Goal: Task Accomplishment & Management: Complete application form

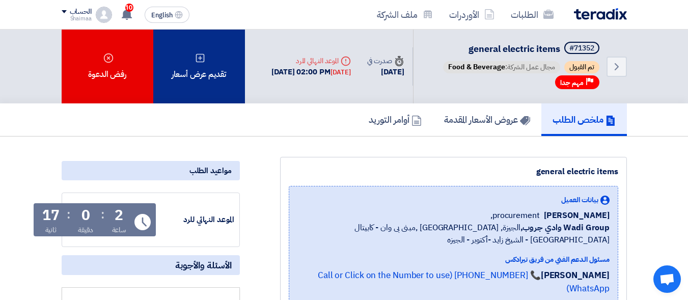
click at [199, 81] on div "تقديم عرض أسعار" at bounding box center [199, 67] width 92 height 74
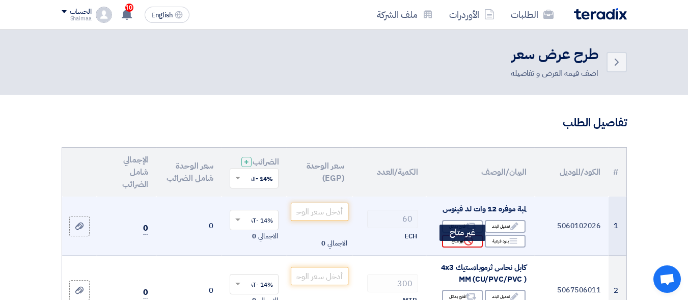
click at [458, 247] on div "Reject غير متاح" at bounding box center [462, 241] width 41 height 13
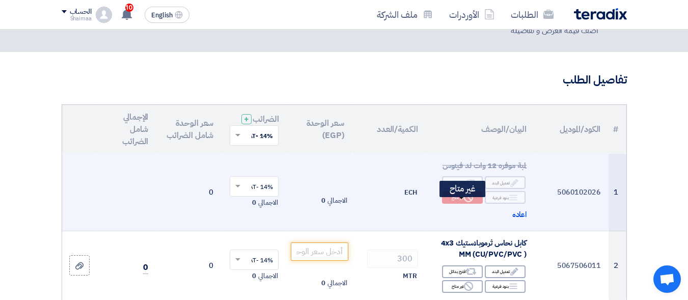
scroll to position [102, 0]
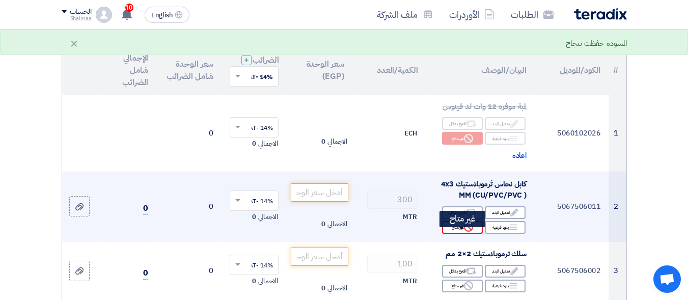
click at [455, 234] on div "Reject غير متاح" at bounding box center [462, 227] width 41 height 13
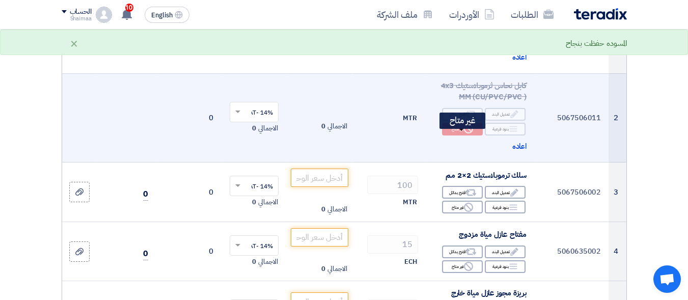
scroll to position [204, 0]
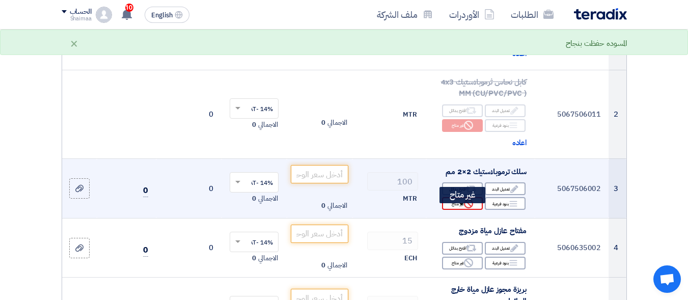
click at [465, 210] on div "Reject غير متاح" at bounding box center [462, 203] width 41 height 13
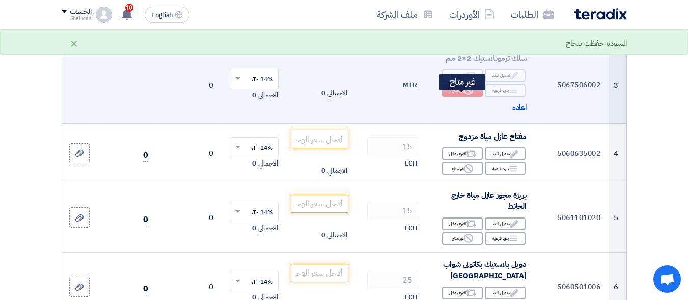
scroll to position [356, 0]
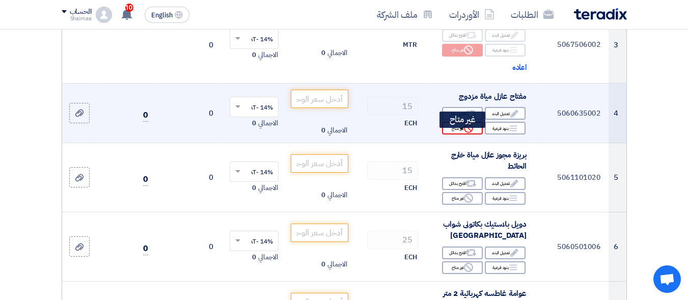
click at [465, 133] on use at bounding box center [468, 128] width 9 height 9
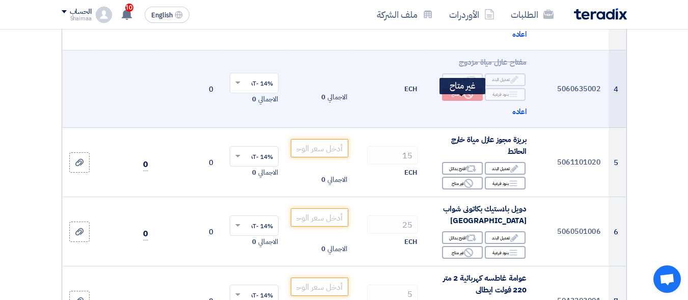
scroll to position [407, 0]
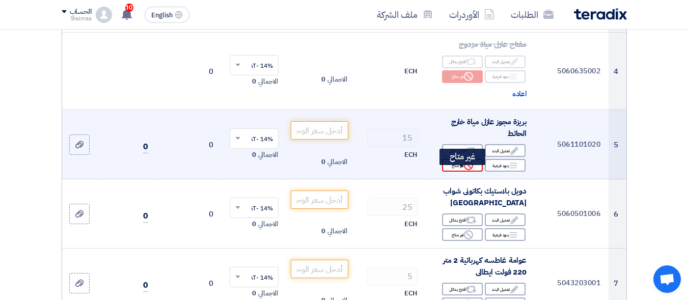
click at [458, 171] on div "Reject غير متاح" at bounding box center [462, 165] width 41 height 13
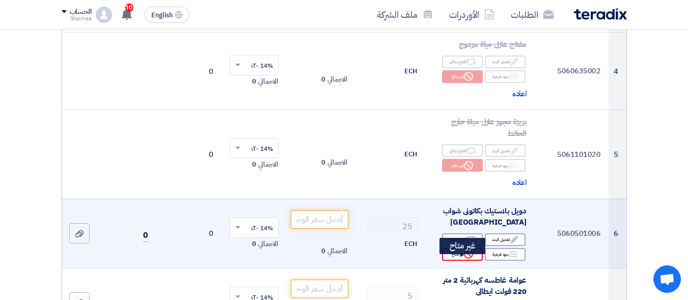
click at [445, 260] on div "Reject غير متاح" at bounding box center [462, 254] width 41 height 13
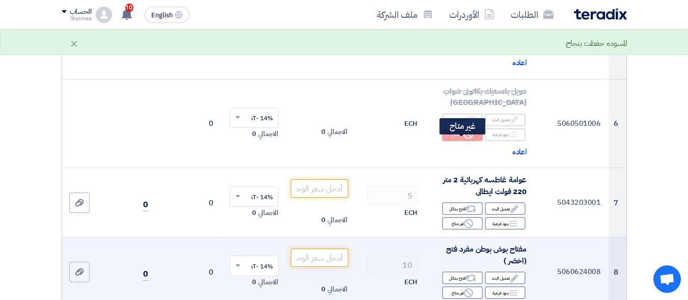
scroll to position [560, 0]
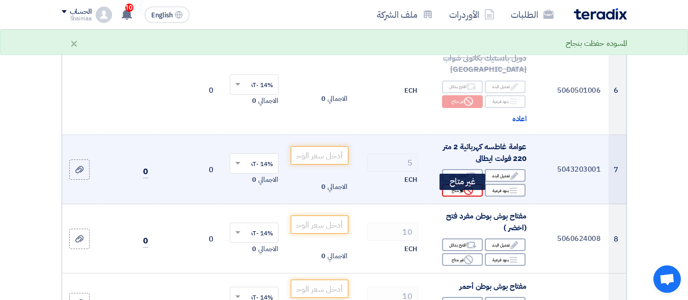
click at [469, 194] on icon "Reject" at bounding box center [468, 190] width 9 height 9
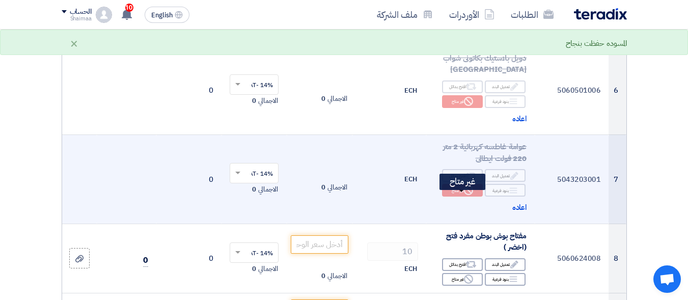
scroll to position [611, 0]
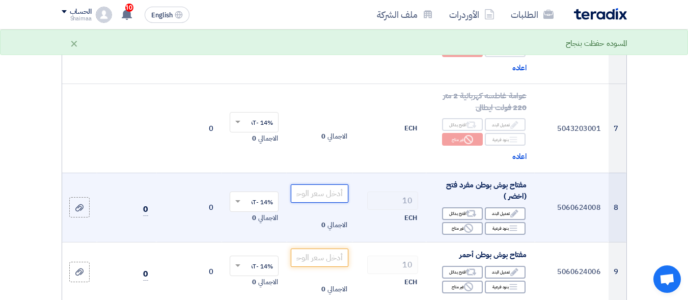
click at [329, 203] on input "number" at bounding box center [319, 193] width 57 height 18
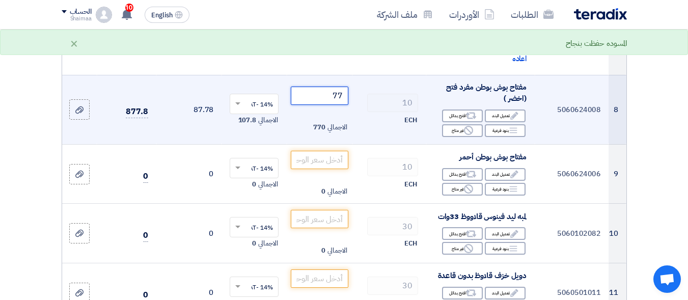
scroll to position [713, 0]
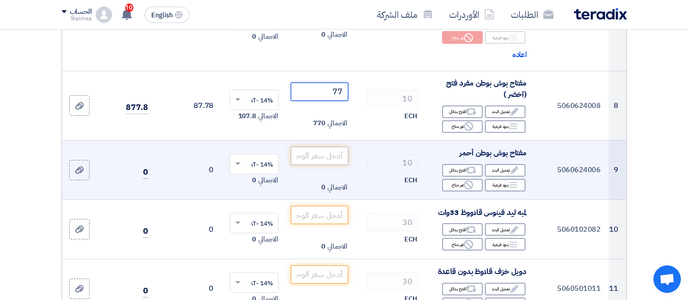
type input "77"
click at [331, 161] on input "number" at bounding box center [319, 156] width 57 height 18
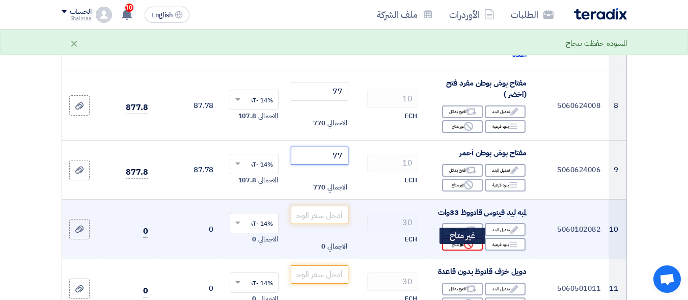
type input "77"
click at [462, 250] on div "Reject غير متاح" at bounding box center [462, 244] width 41 height 13
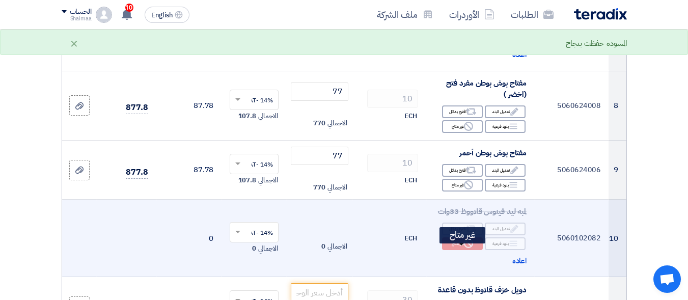
scroll to position [764, 0]
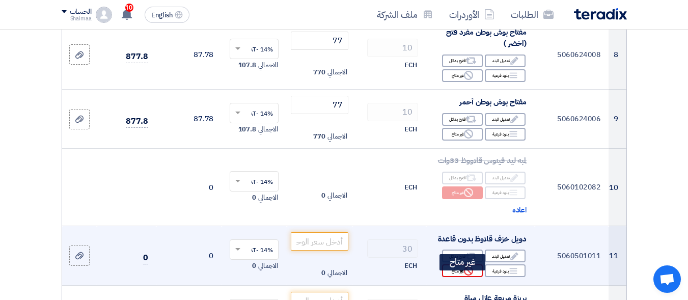
click at [461, 277] on div "Reject غير متاح" at bounding box center [462, 270] width 41 height 13
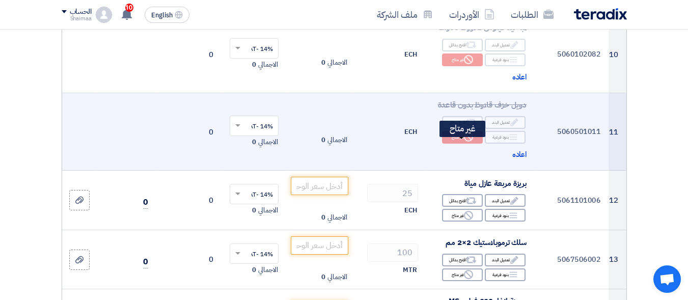
scroll to position [916, 0]
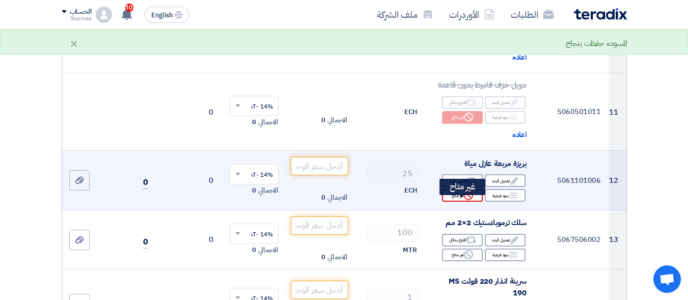
click at [458, 202] on div "Reject غير متاح" at bounding box center [462, 195] width 41 height 13
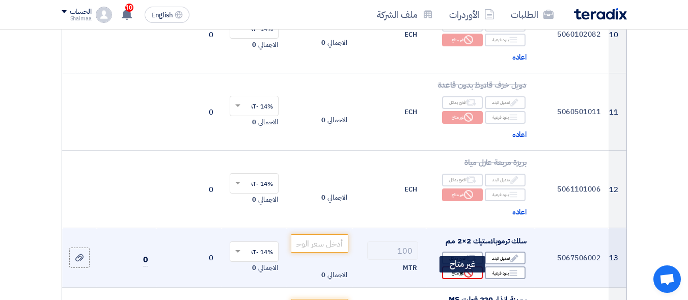
click at [462, 277] on div "Reject غير متاح" at bounding box center [462, 272] width 41 height 13
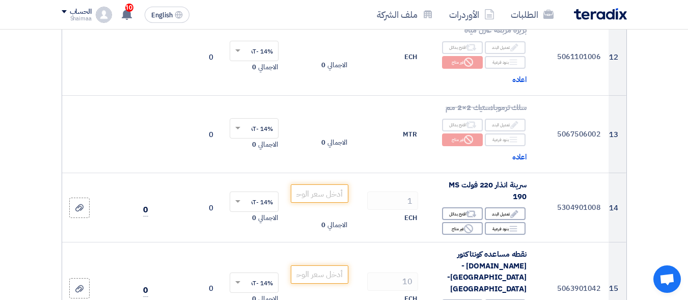
scroll to position [1069, 0]
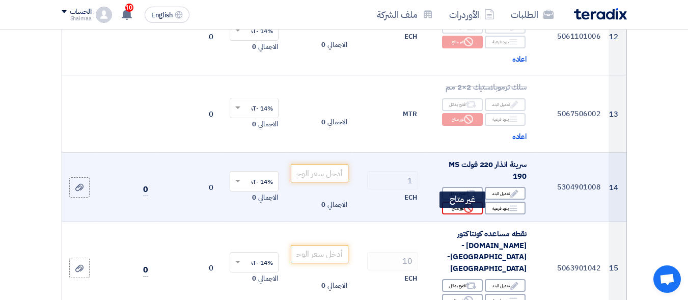
click at [454, 214] on div "Reject غير متاح" at bounding box center [462, 208] width 41 height 13
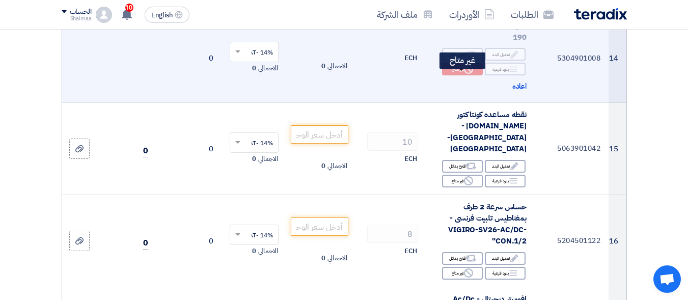
scroll to position [1222, 0]
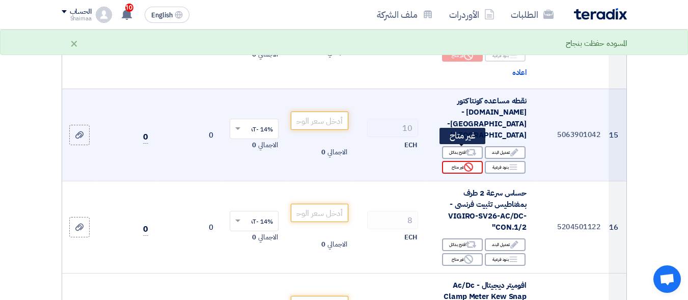
click at [470, 162] on icon "Reject" at bounding box center [468, 166] width 9 height 9
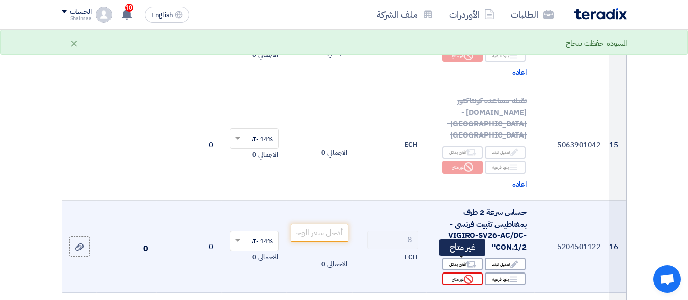
click at [459, 272] on div "Reject غير متاح" at bounding box center [462, 278] width 41 height 13
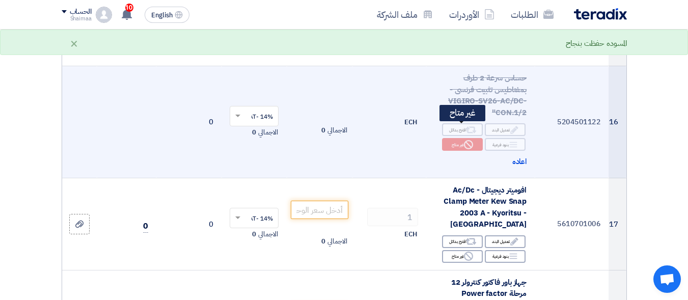
scroll to position [1375, 0]
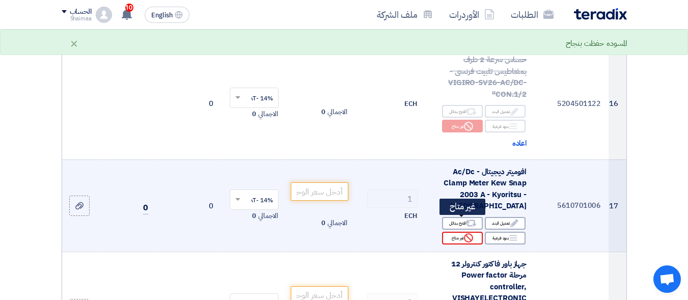
click at [460, 232] on div "Reject غير متاح" at bounding box center [462, 238] width 41 height 13
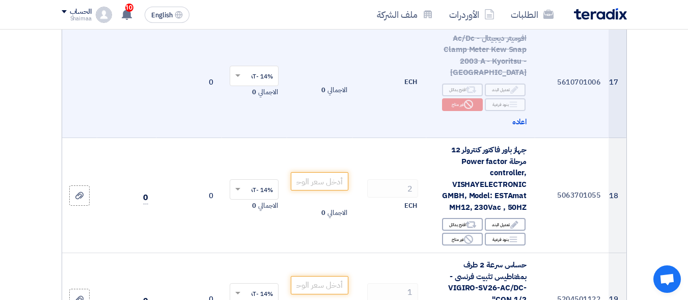
scroll to position [1527, 0]
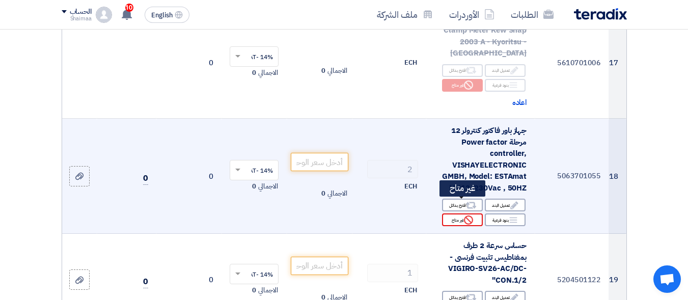
click at [461, 213] on div "Reject غير متاح" at bounding box center [462, 219] width 41 height 13
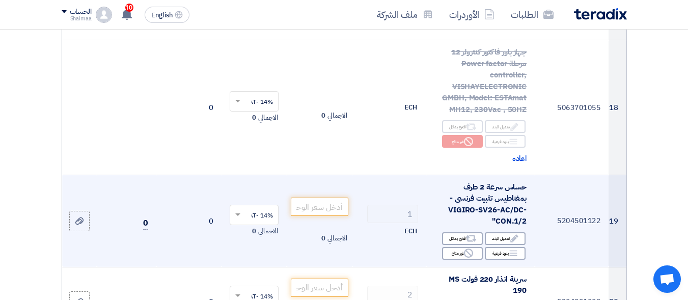
scroll to position [1629, 0]
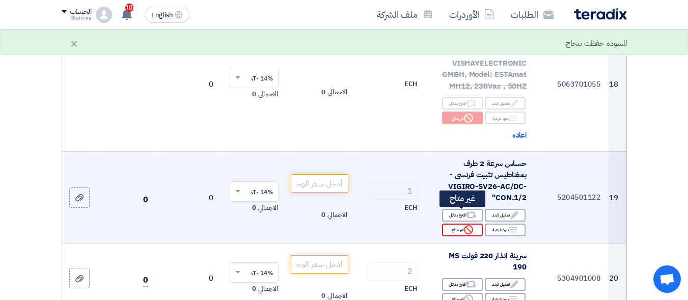
click at [470, 225] on use at bounding box center [468, 229] width 9 height 9
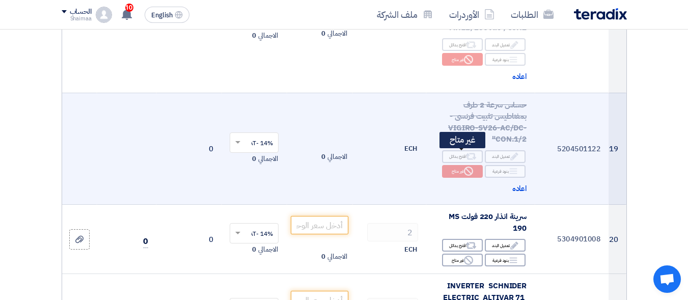
scroll to position [1731, 0]
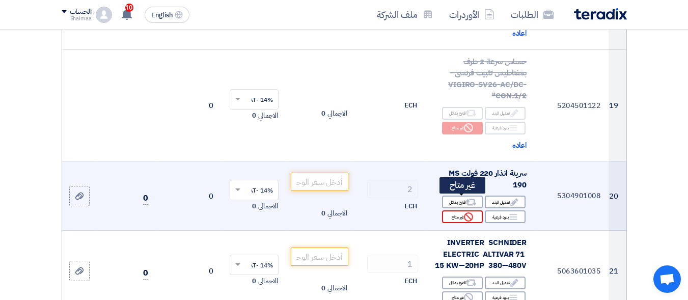
click at [455, 210] on div "Reject غير متاح" at bounding box center [462, 216] width 41 height 13
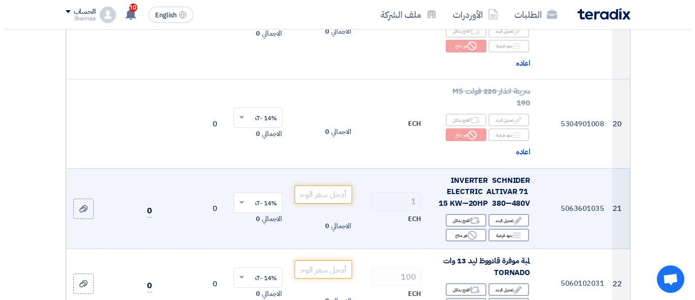
scroll to position [1833, 0]
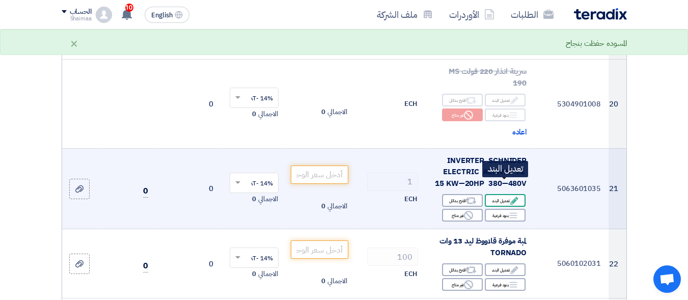
click at [499, 194] on div "Edit تعديل البند" at bounding box center [505, 200] width 41 height 13
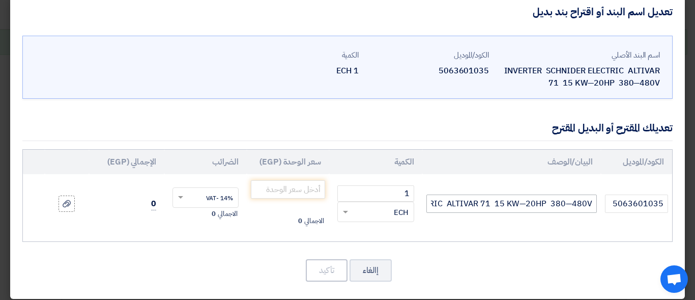
scroll to position [24, 0]
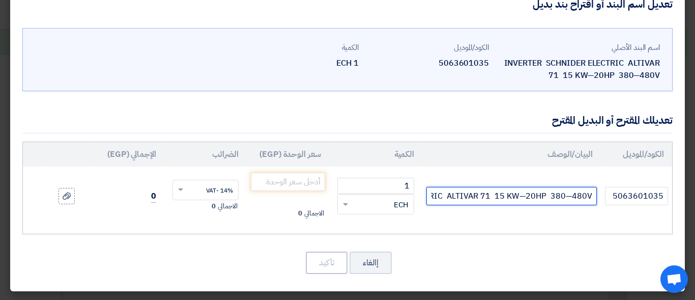
click at [464, 197] on input "INVERTER SCHNIDER ELECTRIC ALTIVAR 71 15 KW—20HP 380—480V" at bounding box center [512, 196] width 171 height 18
click at [486, 194] on input "INVERTER SCHNIDER ELECTRIC 71 15 KW—20HP 380—480V" at bounding box center [512, 196] width 171 height 18
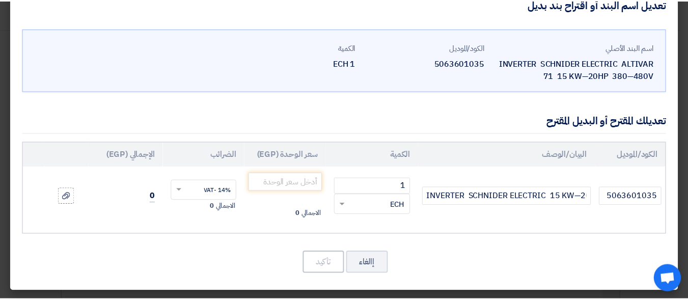
scroll to position [0, 0]
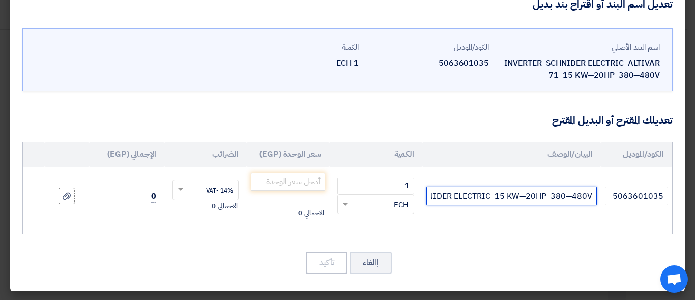
click at [490, 193] on input "INVERTER SCHNIDER ELECTRIC 15 KW—20HP 380—480V" at bounding box center [512, 196] width 171 height 18
click at [492, 193] on input "INVERTER SCHNIDER ELECTRIC 15 KW—20HP 380—480V" at bounding box center [512, 196] width 171 height 18
paste input "ATV320D15N4C"
type input "INVERTER SCHNIDER ELECTRIC ATV320D15N4C- 15 KW—20HP 380—480V"
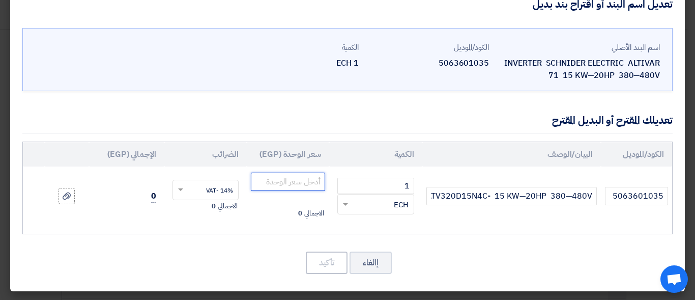
click at [283, 179] on input "number" at bounding box center [288, 182] width 74 height 18
click at [308, 182] on input "50000" at bounding box center [288, 182] width 74 height 18
type input "50000"
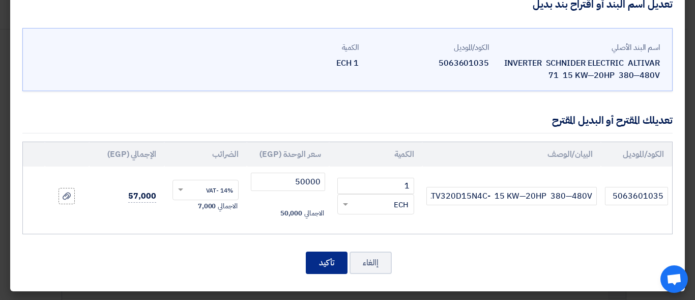
click at [333, 259] on button "تأكيد" at bounding box center [327, 263] width 42 height 22
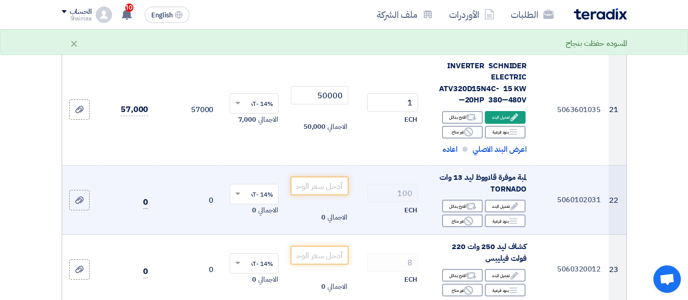
scroll to position [1986, 0]
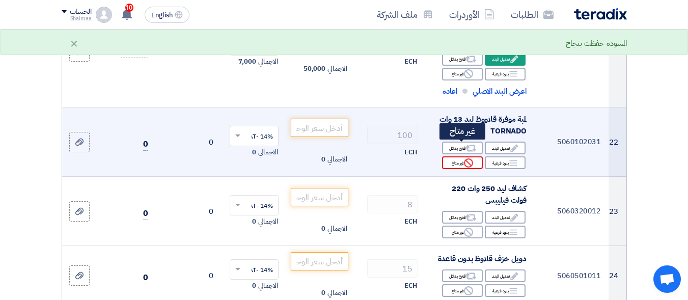
click at [451, 156] on div "Reject غير متاح" at bounding box center [462, 162] width 41 height 13
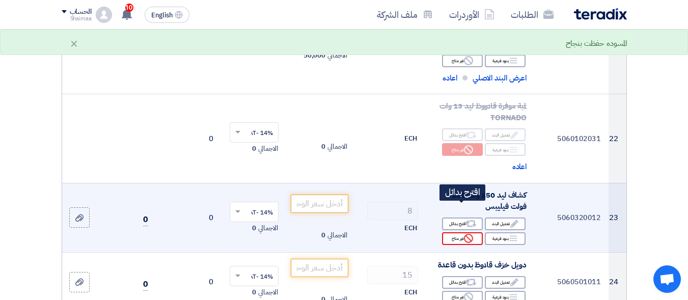
scroll to position [2037, 0]
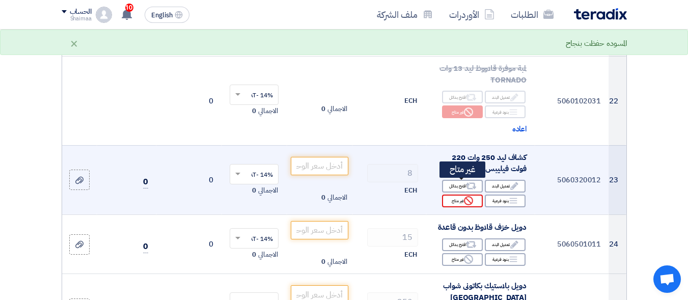
click at [461, 194] on div "Reject غير متاح" at bounding box center [462, 200] width 41 height 13
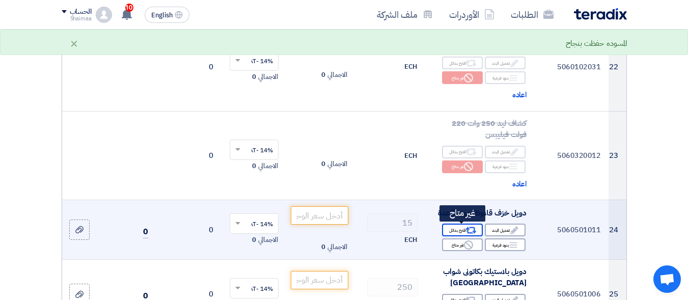
scroll to position [2087, 0]
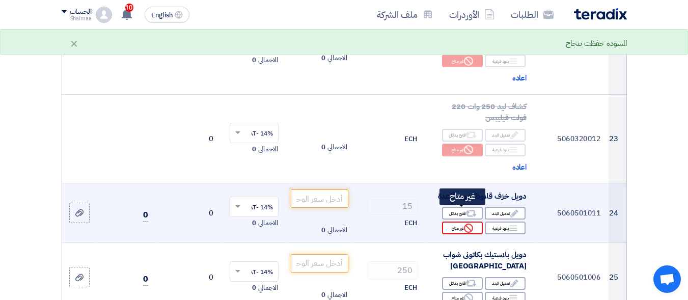
click at [457, 221] on div "Reject غير متاح" at bounding box center [462, 227] width 41 height 13
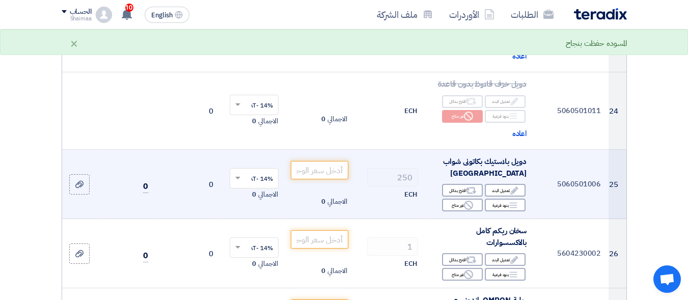
scroll to position [2240, 0]
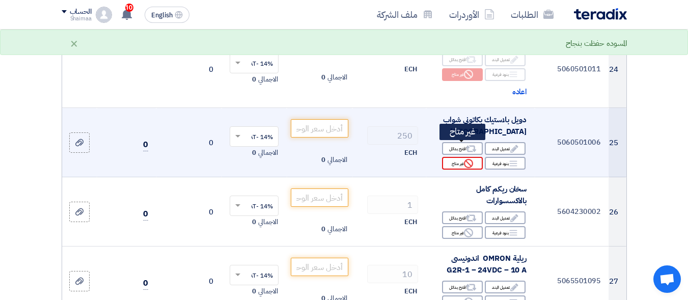
click at [455, 157] on div "Reject غير متاح" at bounding box center [462, 163] width 41 height 13
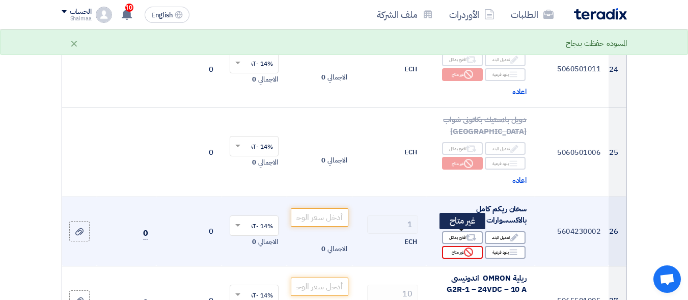
click at [464, 247] on icon "Reject" at bounding box center [468, 251] width 9 height 9
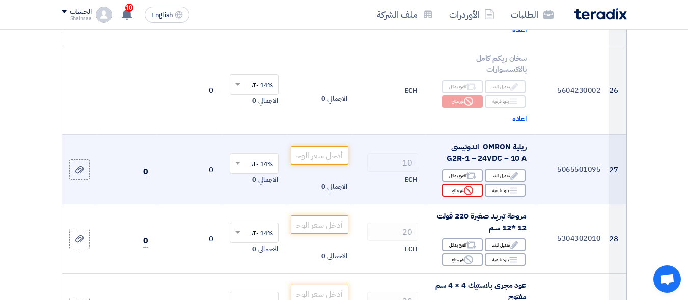
scroll to position [2393, 0]
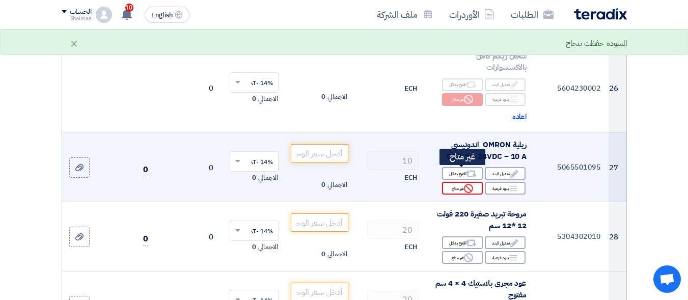
click at [456, 182] on div "Reject غير متاح" at bounding box center [462, 188] width 41 height 13
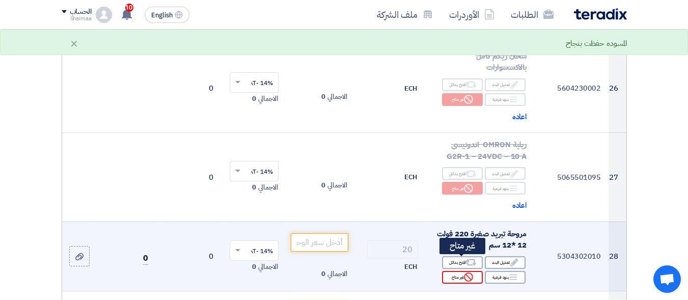
scroll to position [2444, 0]
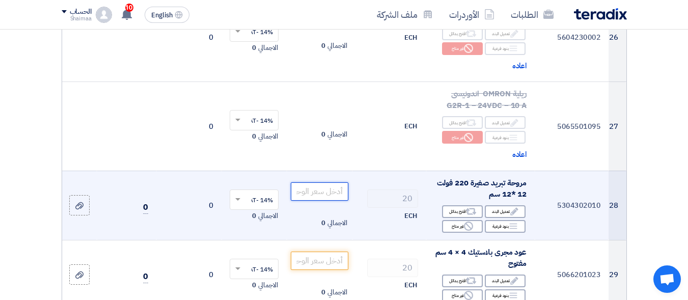
click at [314, 182] on input "number" at bounding box center [319, 191] width 57 height 18
type input "8"
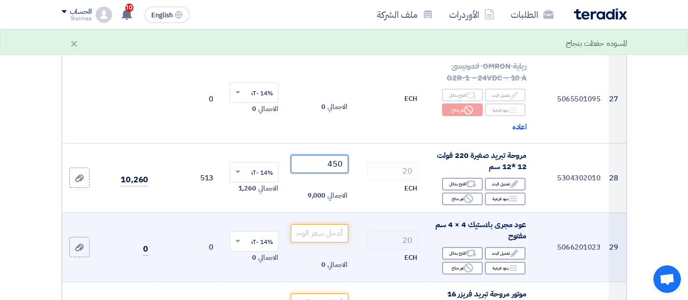
scroll to position [2495, 0]
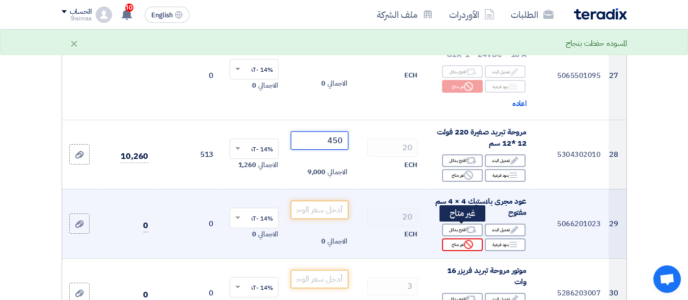
type input "450"
click at [467, 240] on icon "Reject" at bounding box center [468, 244] width 9 height 9
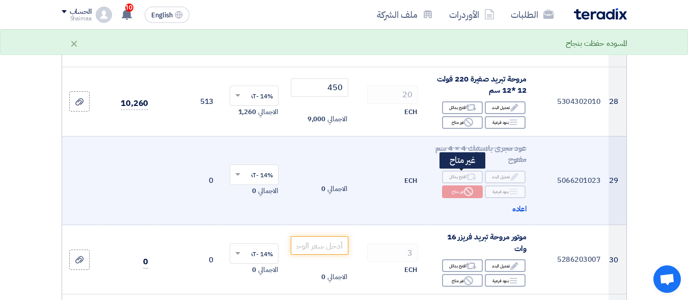
scroll to position [2597, 0]
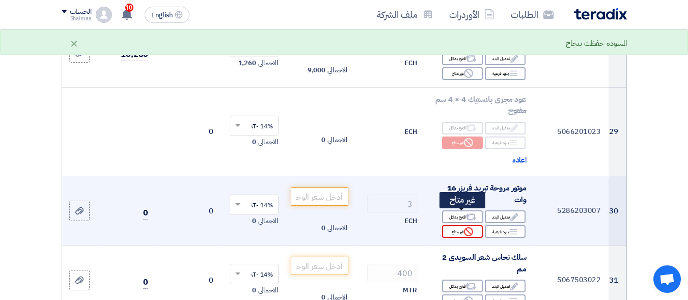
click at [462, 225] on div "Reject غير متاح" at bounding box center [462, 231] width 41 height 13
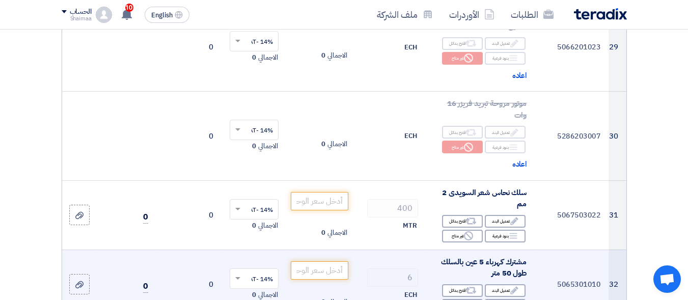
scroll to position [2698, 0]
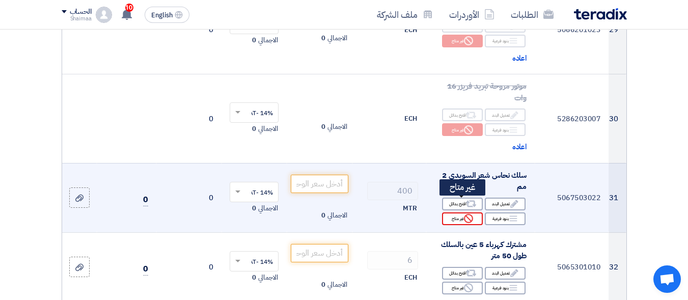
click at [457, 212] on div "Reject غير متاح" at bounding box center [462, 218] width 41 height 13
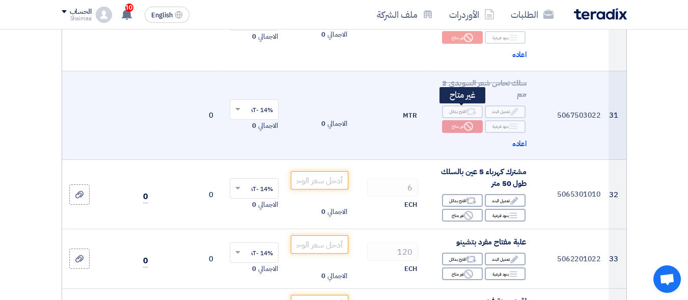
scroll to position [2800, 0]
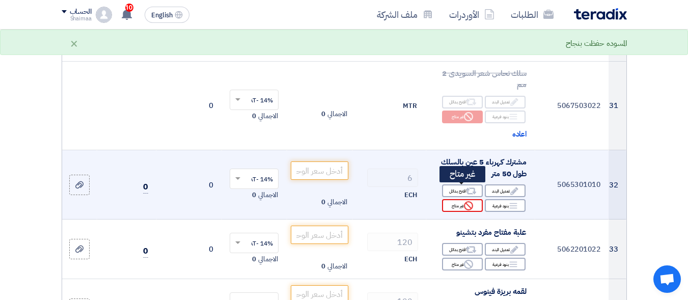
click at [459, 199] on div "Reject غير متاح" at bounding box center [462, 205] width 41 height 13
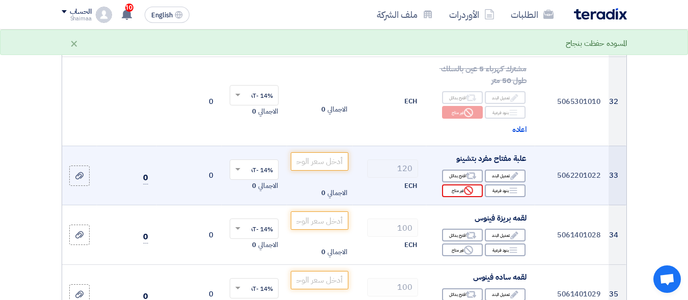
scroll to position [2902, 0]
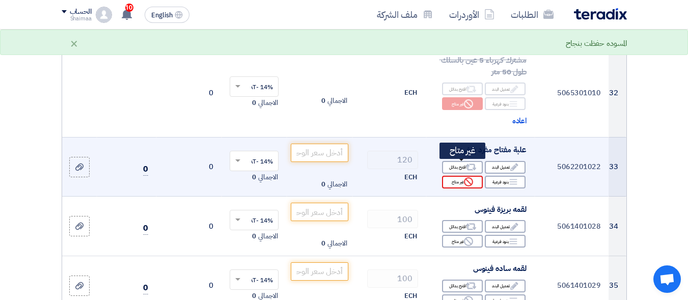
click at [456, 176] on div "Reject غير متاح" at bounding box center [462, 182] width 41 height 13
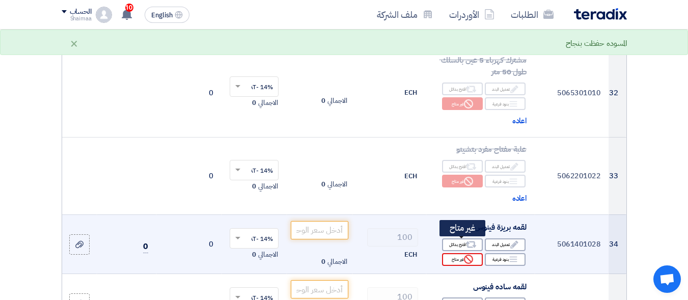
click at [456, 253] on div "Reject غير متاح" at bounding box center [462, 259] width 41 height 13
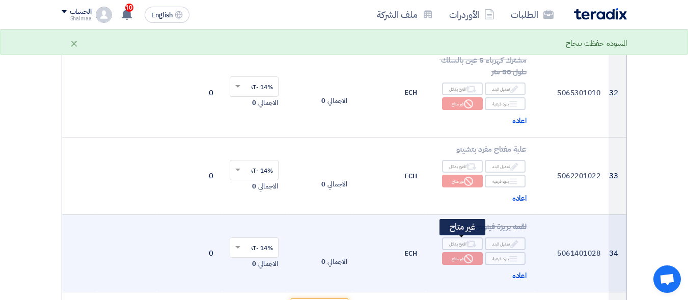
scroll to position [3004, 0]
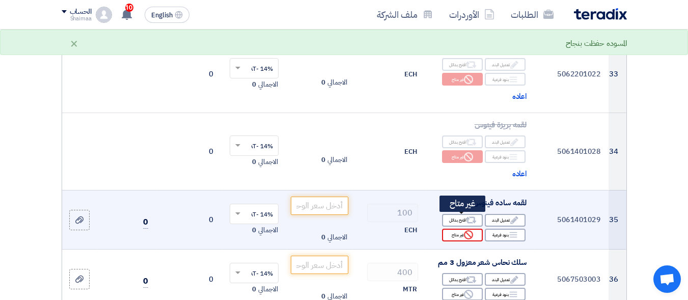
click at [465, 230] on use at bounding box center [468, 234] width 9 height 9
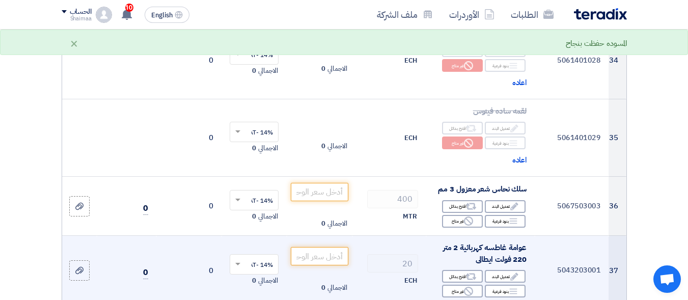
scroll to position [3106, 0]
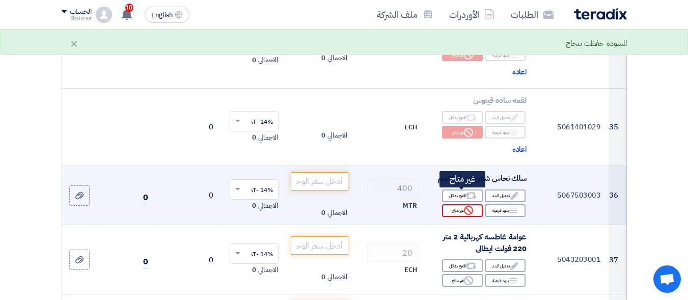
click at [466, 206] on icon "Reject" at bounding box center [468, 210] width 9 height 9
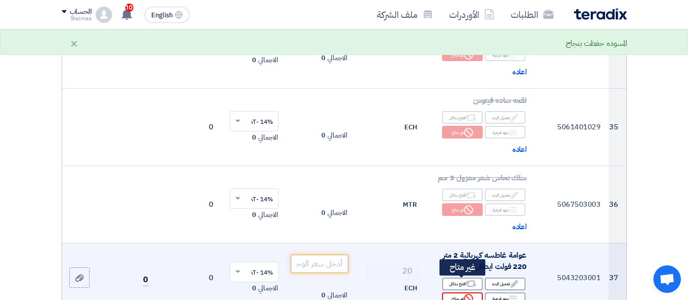
click at [458, 292] on div "Reject غير متاح" at bounding box center [462, 298] width 41 height 13
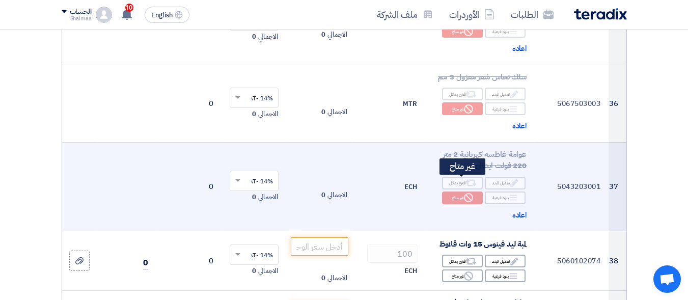
scroll to position [3208, 0]
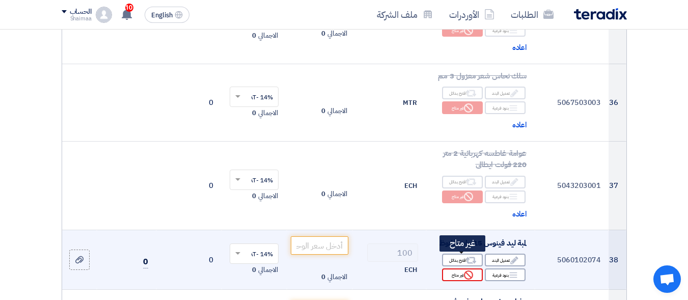
click at [465, 268] on div "Reject غير متاح" at bounding box center [462, 274] width 41 height 13
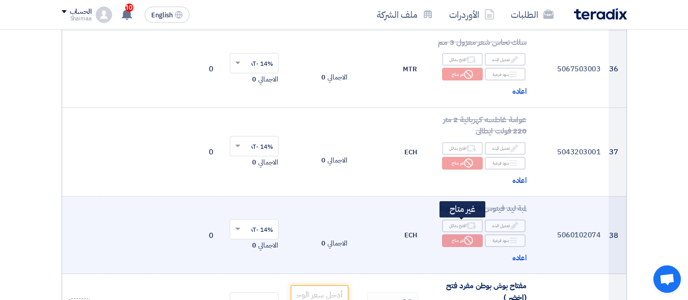
scroll to position [3309, 0]
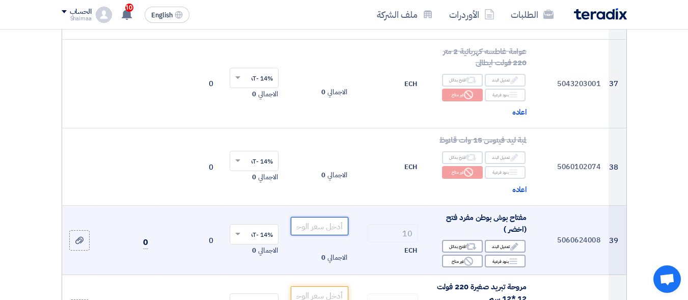
click at [317, 217] on input "number" at bounding box center [319, 226] width 57 height 18
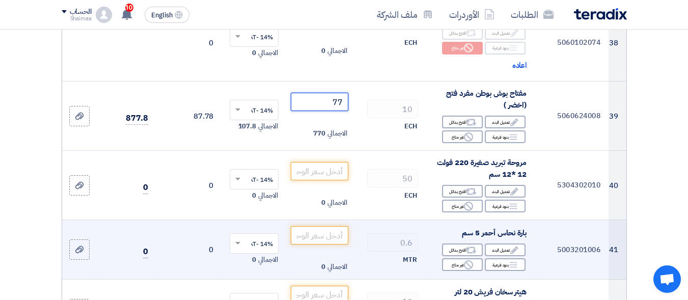
scroll to position [3462, 0]
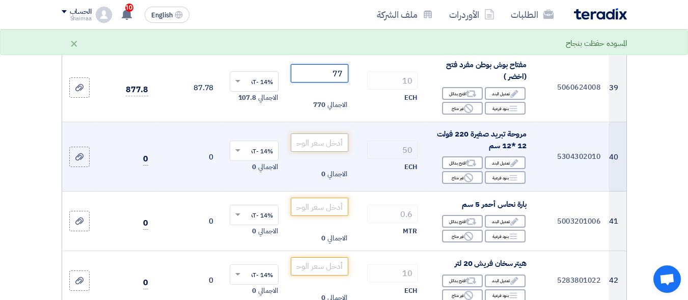
type input "77"
click at [337, 133] on input "number" at bounding box center [319, 142] width 57 height 18
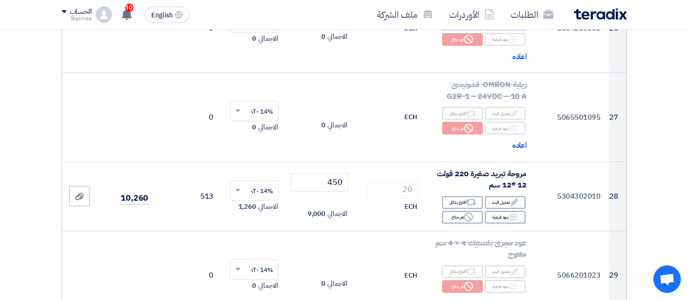
scroll to position [2393, 0]
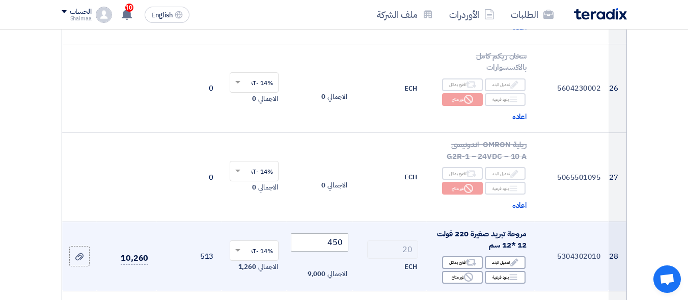
type input "550"
click at [341, 233] on input "450" at bounding box center [319, 242] width 57 height 18
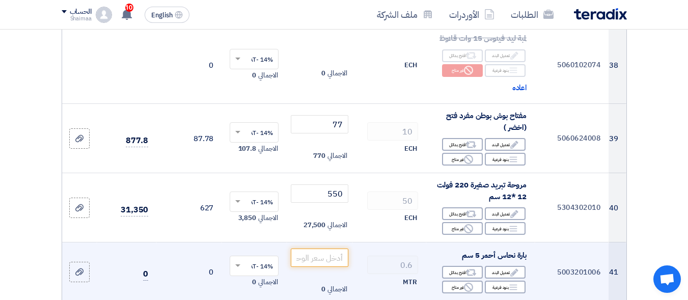
scroll to position [3462, 0]
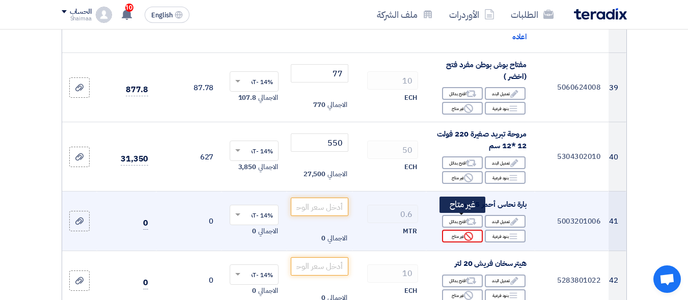
type input "550"
click at [469, 232] on icon "Reject" at bounding box center [468, 236] width 9 height 9
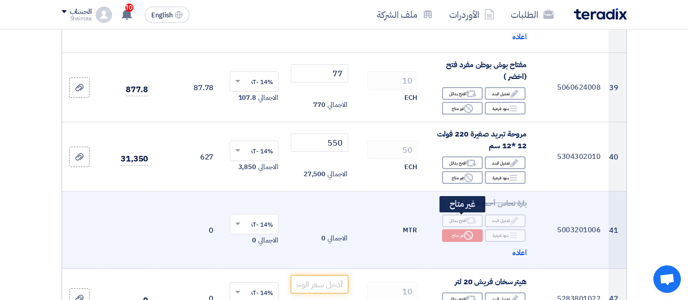
scroll to position [3513, 0]
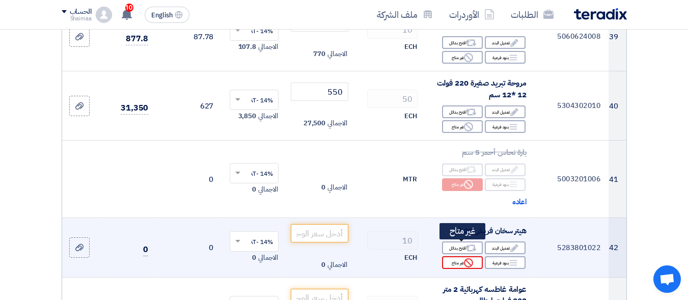
click at [455, 256] on div "Reject غير متاح" at bounding box center [462, 262] width 41 height 13
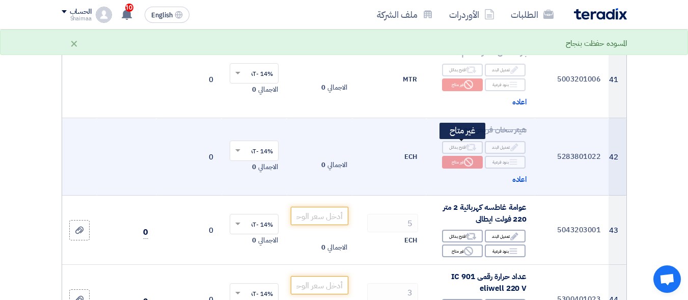
scroll to position [3615, 0]
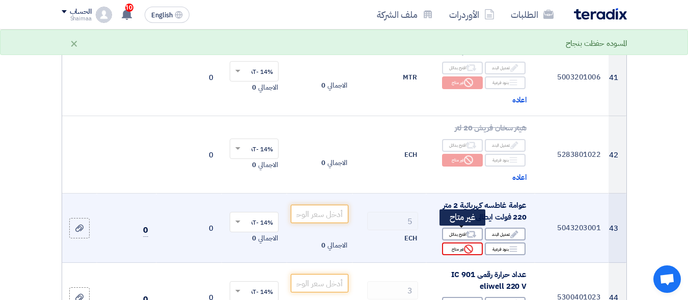
click at [455, 242] on div "Reject غير متاح" at bounding box center [462, 248] width 41 height 13
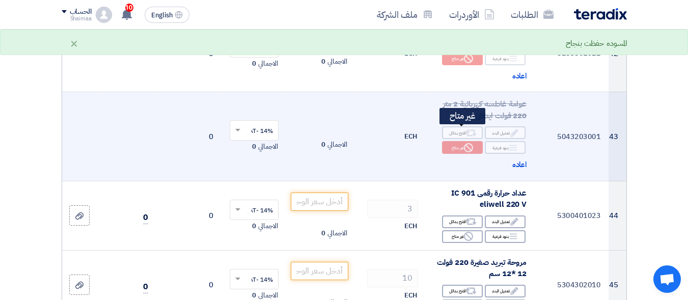
scroll to position [3717, 0]
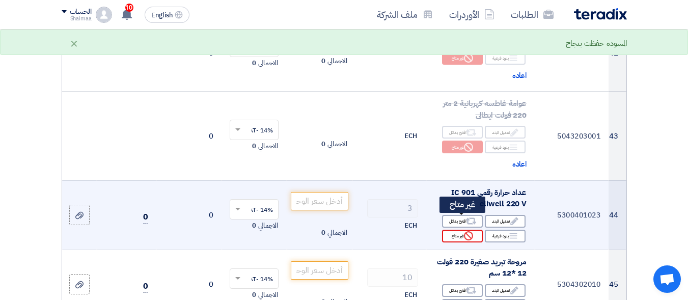
click at [455, 230] on div "Reject غير متاح" at bounding box center [462, 236] width 41 height 13
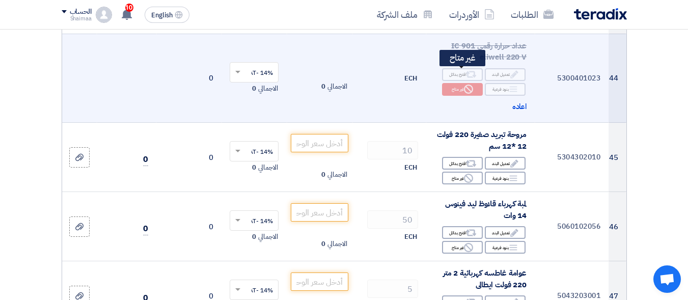
scroll to position [3869, 0]
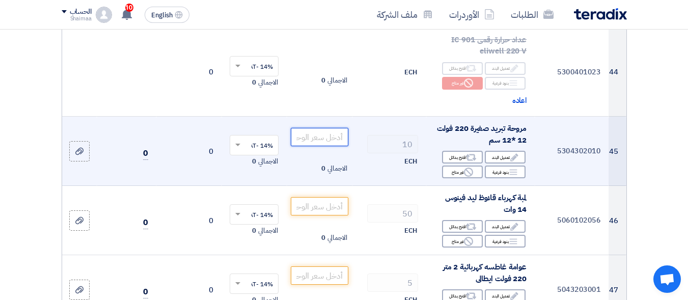
click at [313, 128] on input "number" at bounding box center [319, 137] width 57 height 18
type input "170"
click at [370, 155] on div "ECH" at bounding box center [389, 161] width 58 height 12
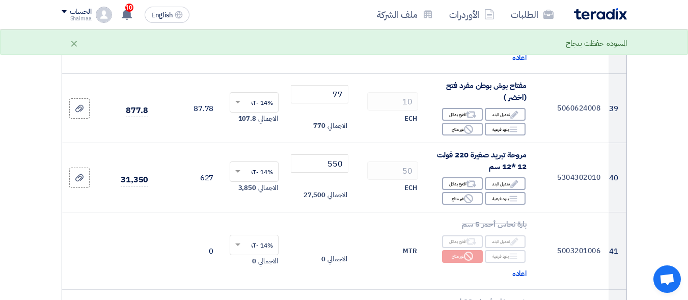
scroll to position [3411, 0]
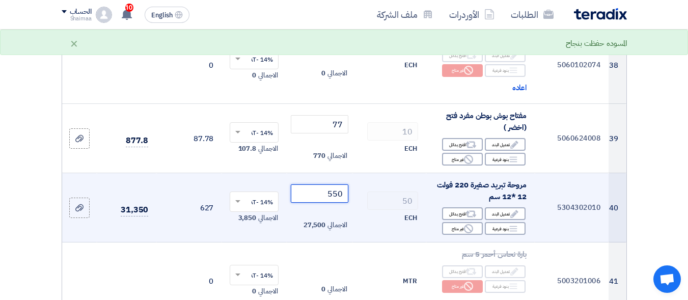
click at [330, 184] on input "550" at bounding box center [319, 193] width 57 height 18
click at [329, 184] on input "550" at bounding box center [319, 193] width 57 height 18
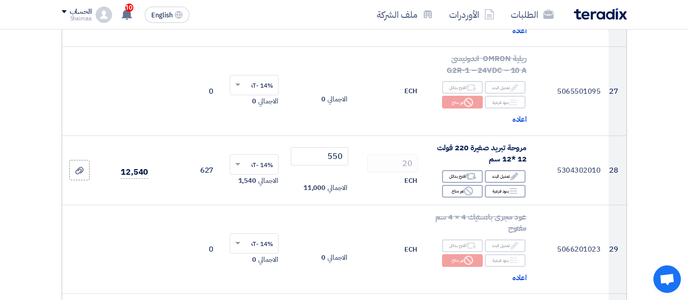
scroll to position [2444, 0]
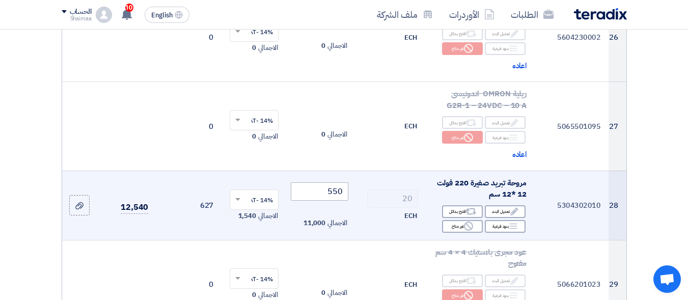
type input "170"
click at [333, 182] on input "550" at bounding box center [319, 191] width 57 height 18
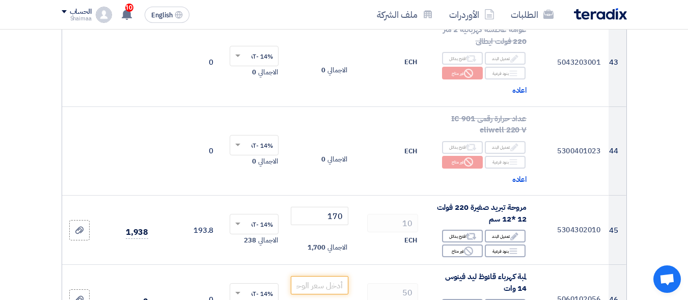
scroll to position [3869, 0]
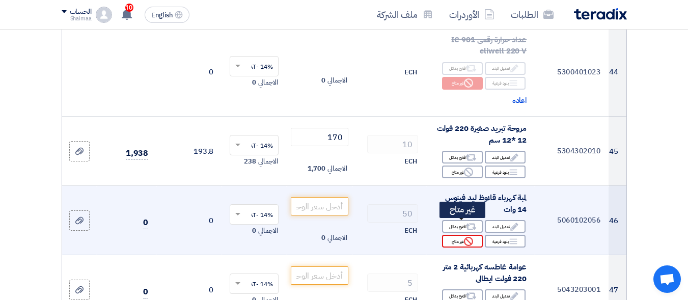
type input "170"
click at [461, 235] on div "Reject غير متاح" at bounding box center [462, 241] width 41 height 13
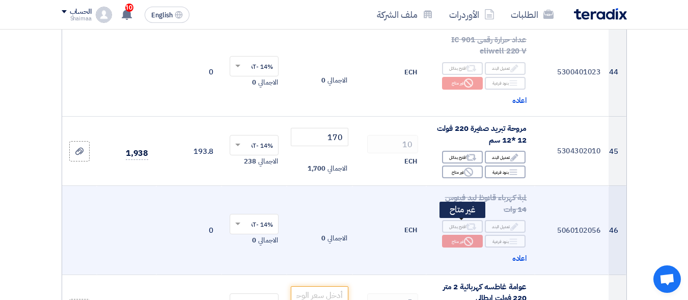
scroll to position [3971, 0]
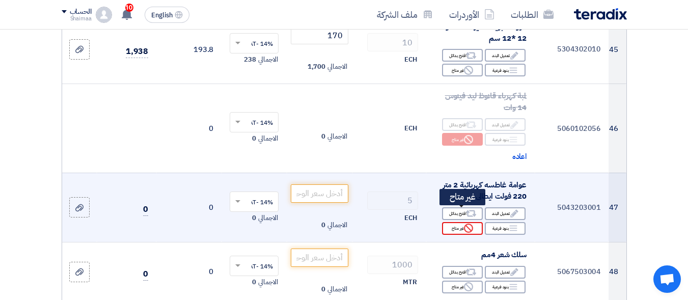
click at [462, 222] on div "Reject غير متاح" at bounding box center [462, 228] width 41 height 13
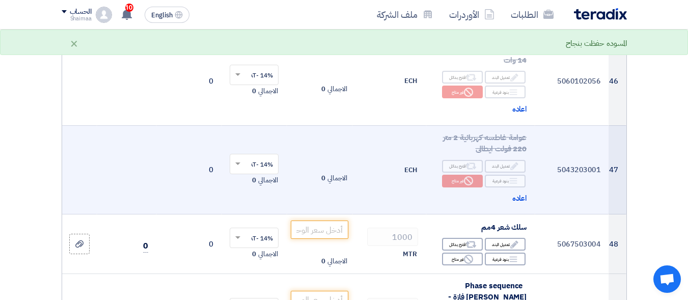
scroll to position [4073, 0]
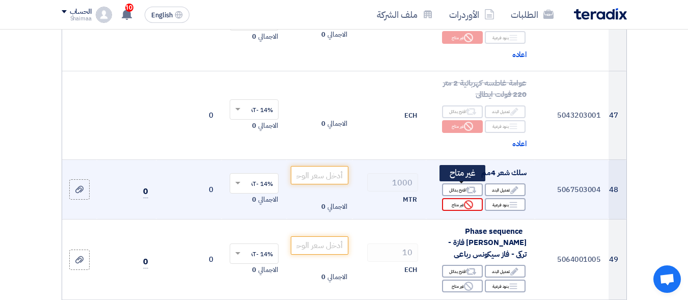
click at [470, 200] on use at bounding box center [468, 204] width 9 height 9
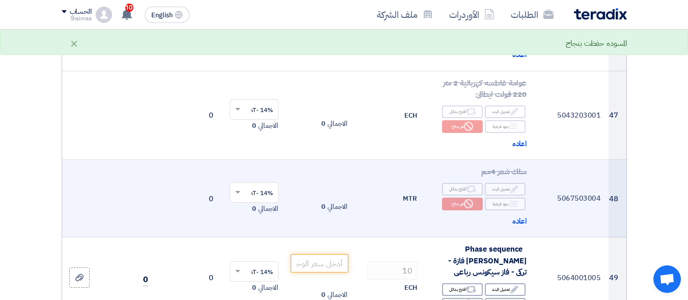
scroll to position [4226, 0]
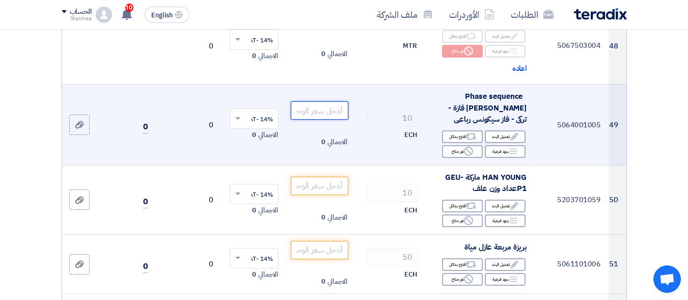
click at [314, 101] on input "number" at bounding box center [319, 110] width 57 height 18
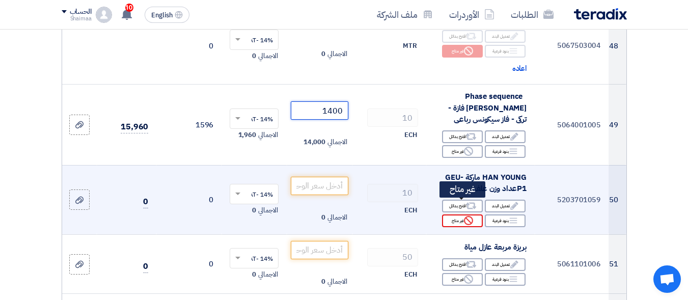
type input "1400"
click at [454, 214] on div "Reject غير متاح" at bounding box center [462, 220] width 41 height 13
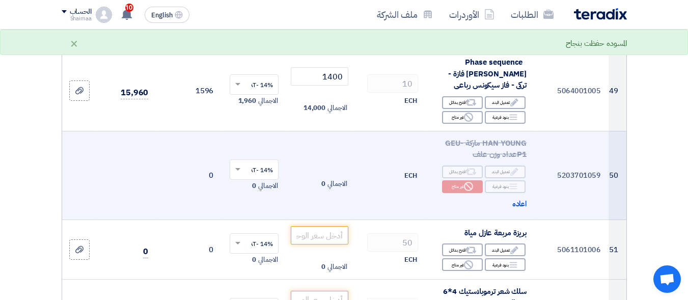
scroll to position [4277, 0]
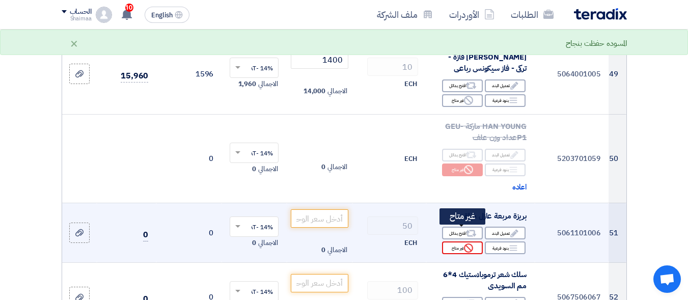
click at [454, 241] on div "Reject غير متاح" at bounding box center [462, 247] width 41 height 13
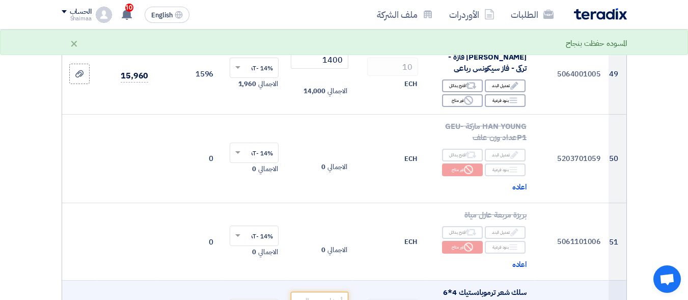
scroll to position [4379, 0]
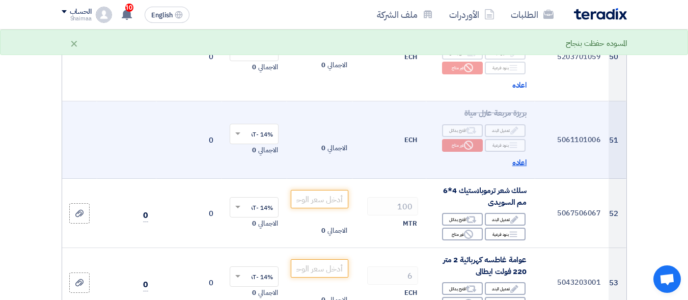
click at [523, 157] on span "اعاده" at bounding box center [519, 163] width 15 height 12
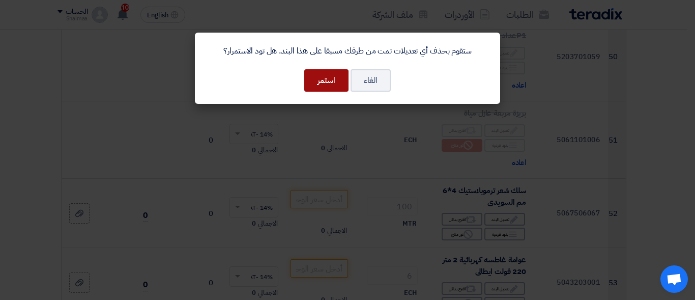
click at [340, 79] on button "استمر" at bounding box center [326, 80] width 44 height 22
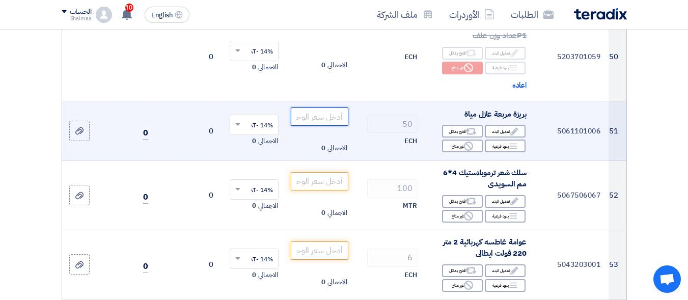
click at [324, 108] on input "number" at bounding box center [319, 116] width 57 height 18
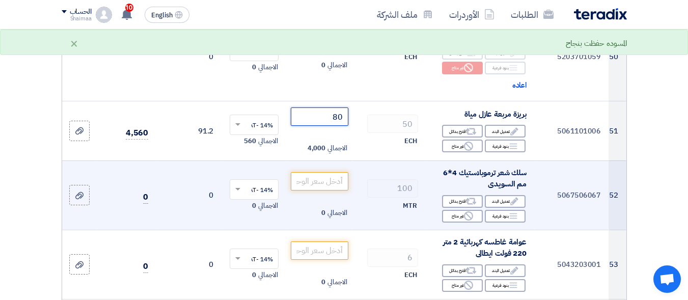
type input "80"
click at [361, 179] on div "100" at bounding box center [389, 188] width 58 height 18
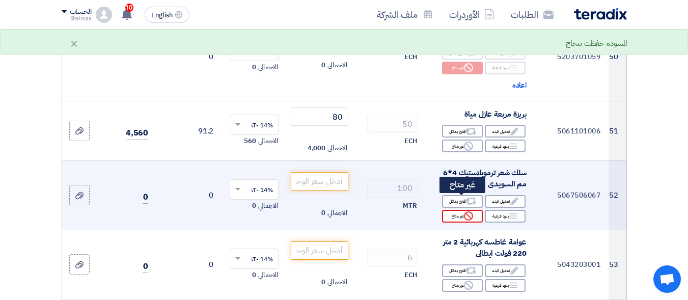
click at [472, 211] on use at bounding box center [468, 215] width 9 height 9
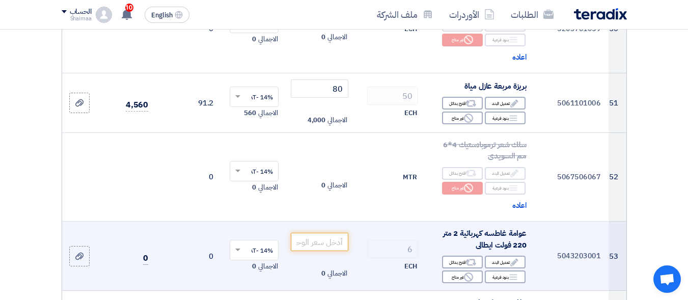
scroll to position [4429, 0]
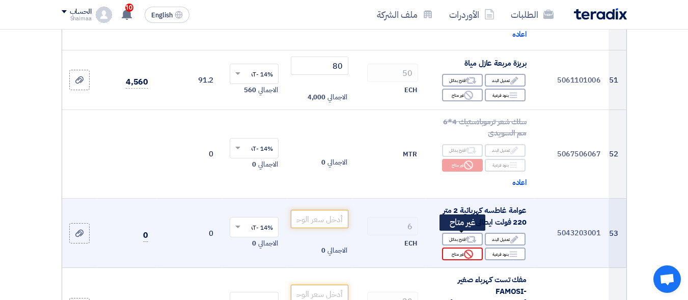
click at [460, 247] on div "Reject غير متاح" at bounding box center [462, 253] width 41 height 13
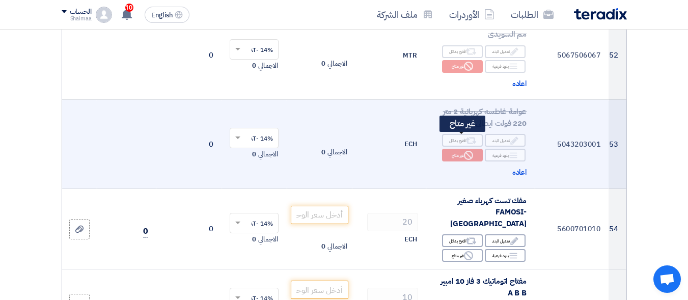
scroll to position [4531, 0]
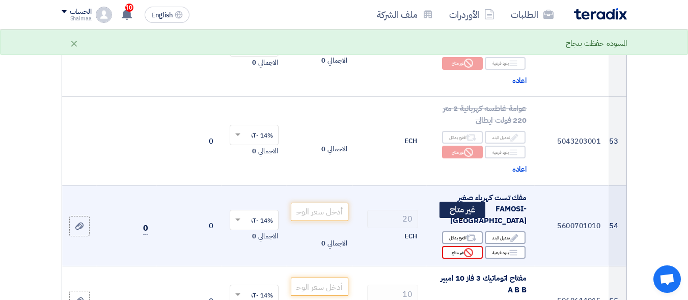
click at [466, 248] on icon "Reject" at bounding box center [468, 252] width 9 height 9
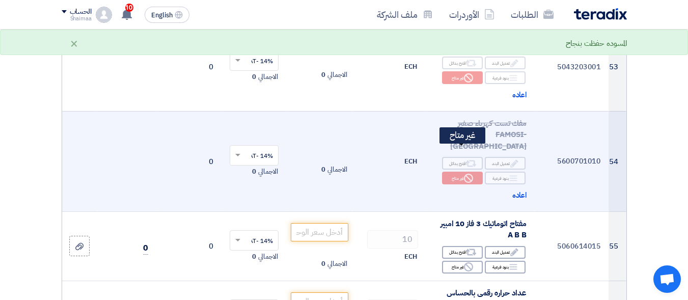
scroll to position [4633, 0]
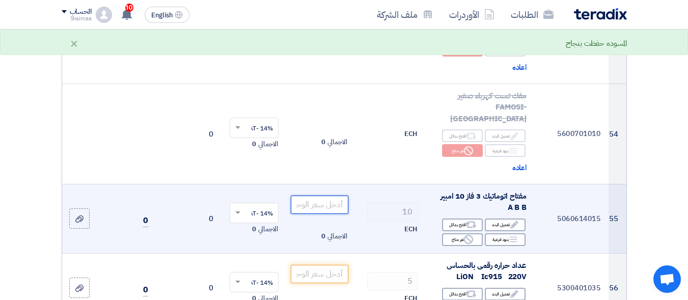
click at [306, 196] on input "number" at bounding box center [319, 205] width 57 height 18
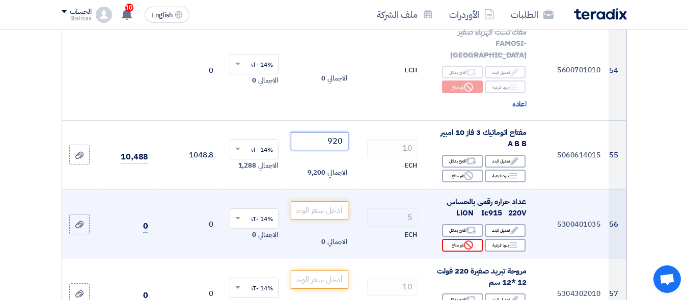
scroll to position [4735, 0]
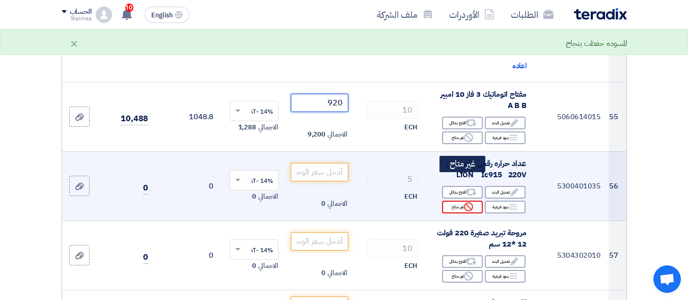
type input "920"
click at [463, 201] on div "Reject غير متاح" at bounding box center [462, 207] width 41 height 13
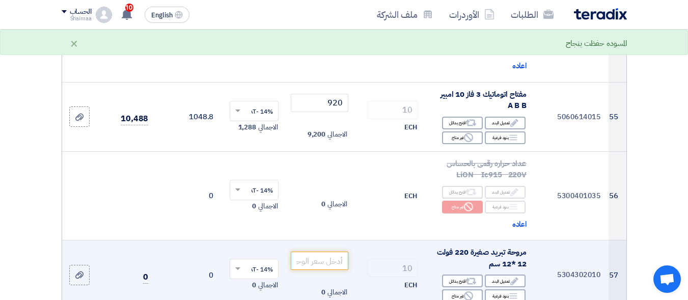
click at [288, 240] on td "الاجمالي 0" at bounding box center [319, 274] width 65 height 69
click at [321, 252] on input "number" at bounding box center [319, 261] width 57 height 18
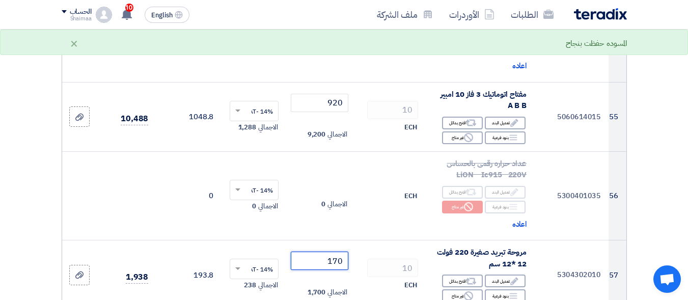
scroll to position [4837, 0]
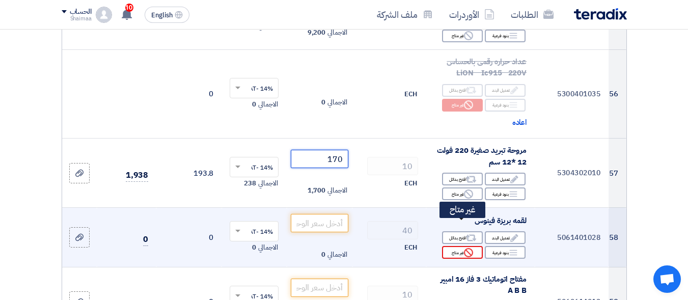
type input "170"
click at [449, 246] on div "Reject غير متاح" at bounding box center [462, 252] width 41 height 13
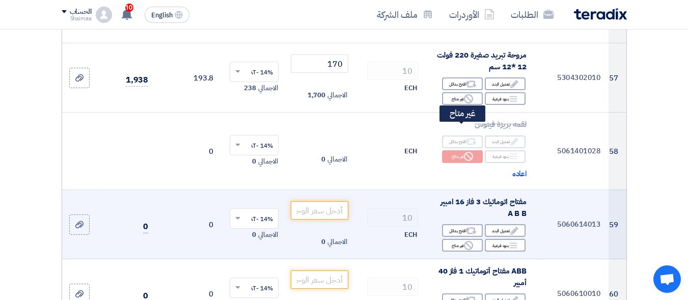
scroll to position [4939, 0]
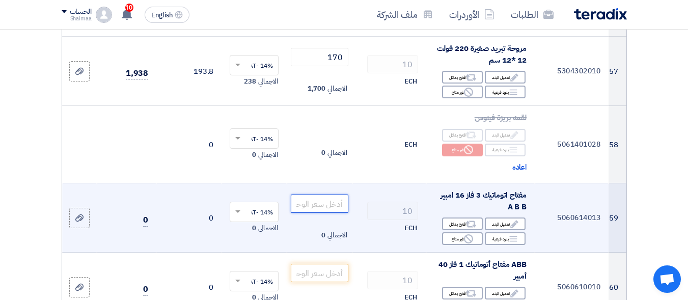
click at [342, 194] on input "number" at bounding box center [319, 203] width 57 height 18
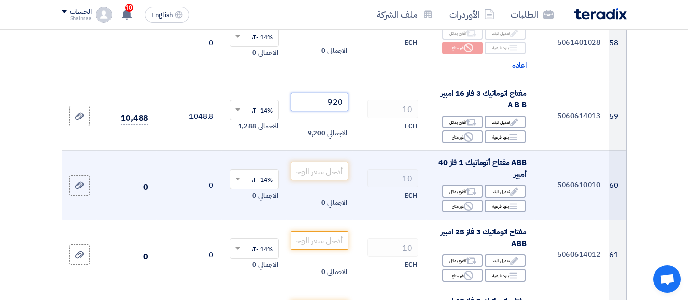
type input "920"
click at [325, 151] on td "الاجمالي 0" at bounding box center [319, 185] width 65 height 69
click at [317, 162] on input "number" at bounding box center [319, 171] width 57 height 18
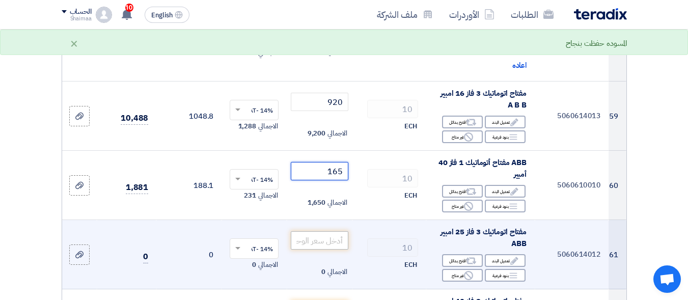
type input "165"
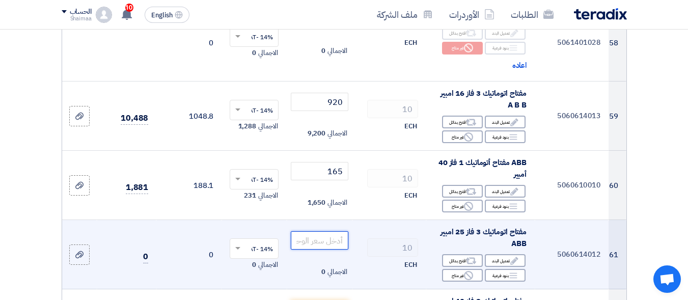
click at [318, 231] on input "number" at bounding box center [319, 240] width 57 height 18
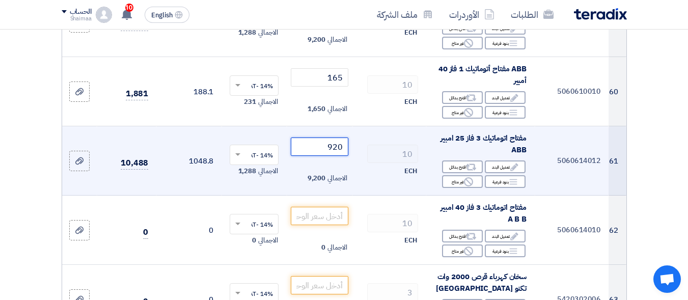
scroll to position [5142, 0]
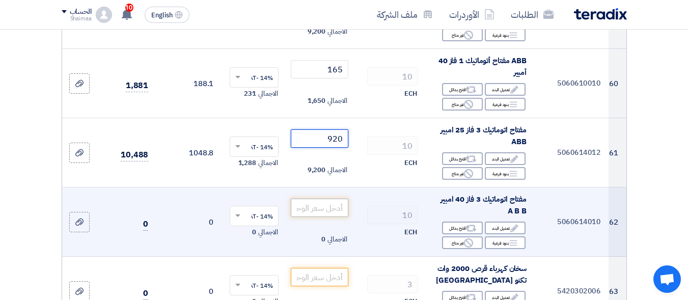
type input "920"
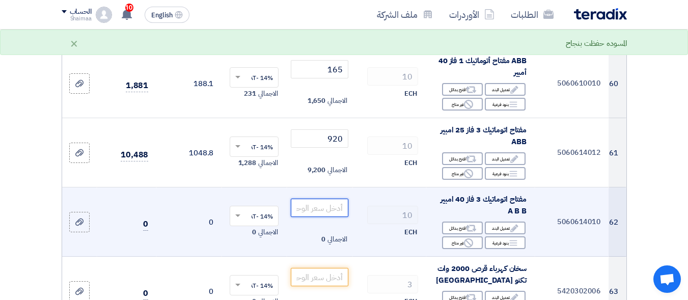
click at [311, 199] on input "number" at bounding box center [319, 208] width 57 height 18
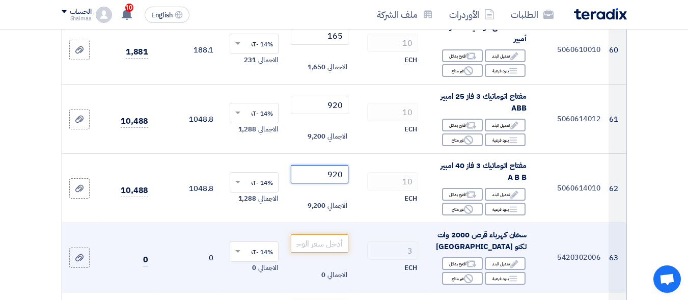
scroll to position [5244, 0]
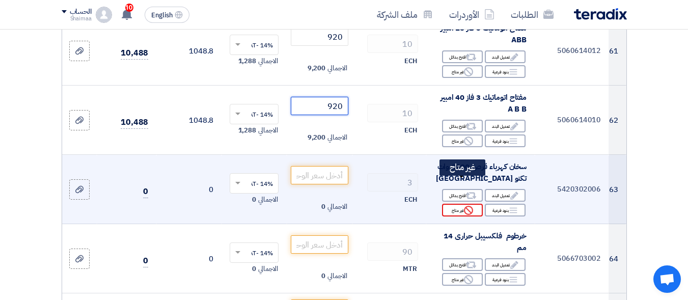
type input "920"
click at [447, 204] on div "Reject غير متاح" at bounding box center [462, 210] width 41 height 13
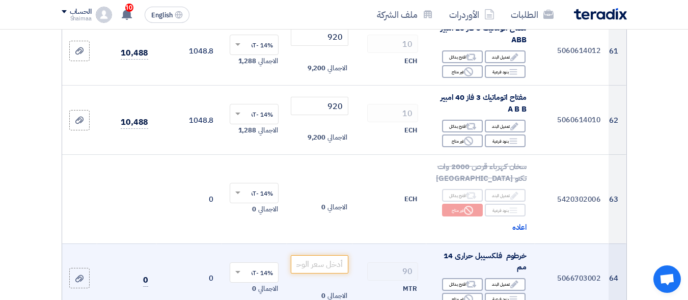
click at [456, 284] on td "خرطوم فلكسيبل حرارى 14 مم Edit تعديل البند Alternative اقترح بدائل Breakdown بن…" at bounding box center [480, 277] width 108 height 69
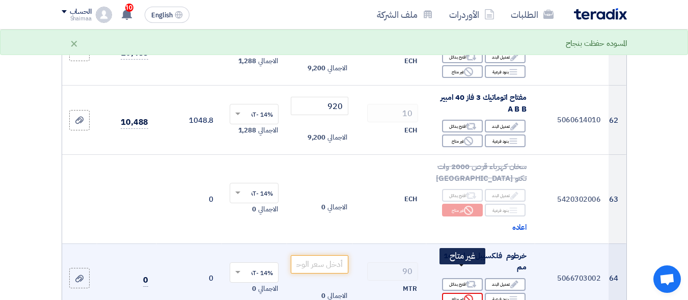
click at [458, 293] on div "Reject غير متاح" at bounding box center [462, 299] width 41 height 13
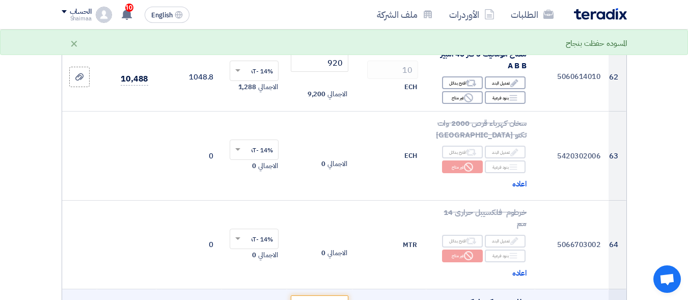
scroll to position [5346, 0]
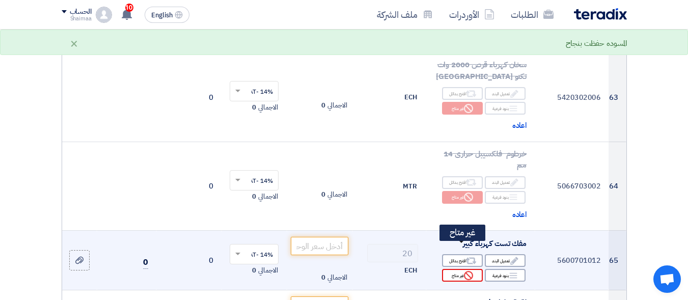
click at [450, 269] on div "Reject غير متاح" at bounding box center [462, 275] width 41 height 13
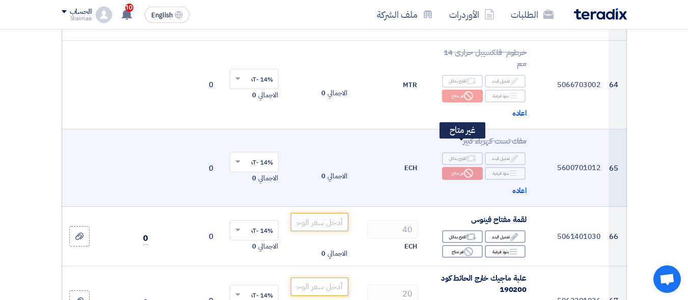
scroll to position [5448, 0]
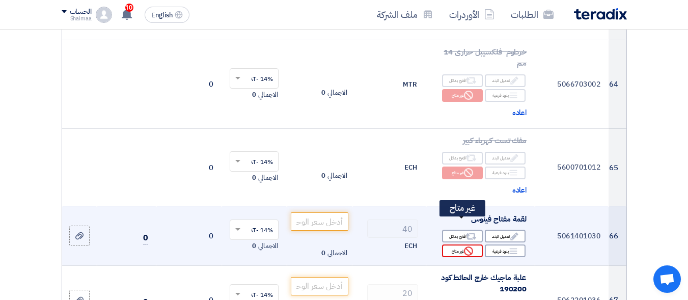
click at [463, 244] on div "Reject غير متاح" at bounding box center [462, 250] width 41 height 13
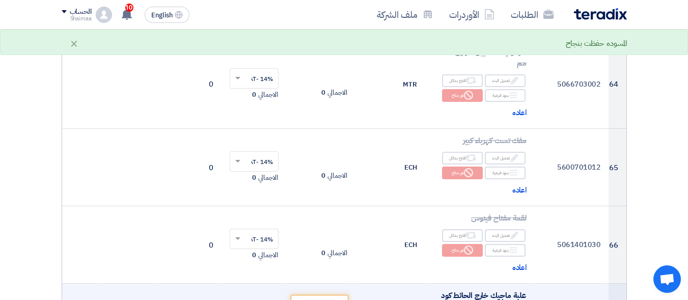
scroll to position [5550, 0]
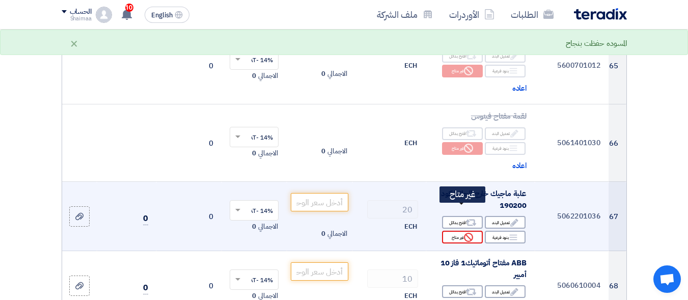
click at [464, 233] on use at bounding box center [468, 237] width 9 height 9
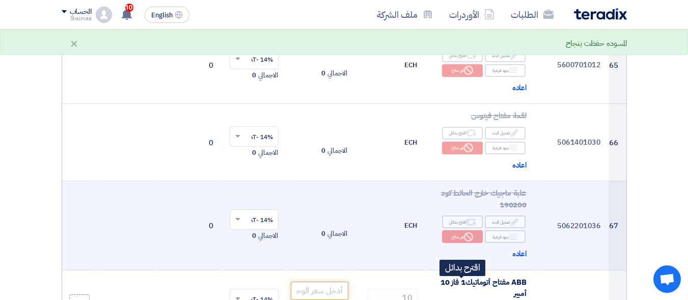
scroll to position [5651, 0]
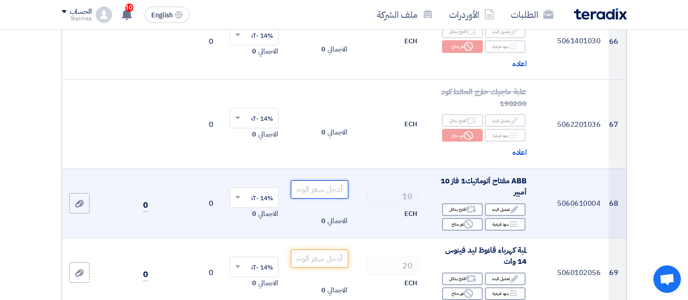
click at [311, 180] on input "number" at bounding box center [319, 189] width 57 height 18
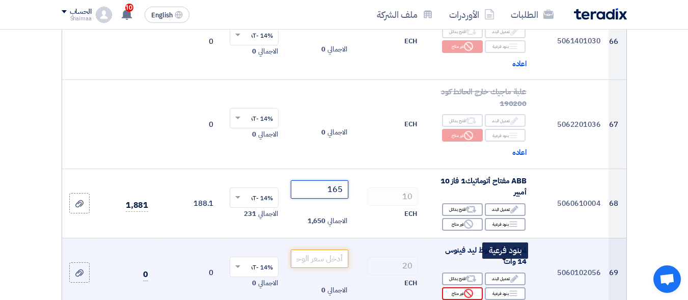
type input "165"
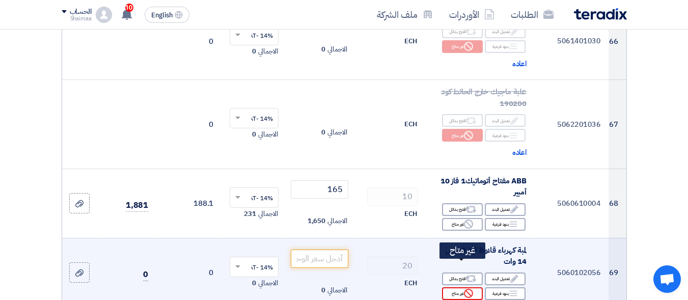
click at [461, 287] on div "Reject غير متاح" at bounding box center [462, 293] width 41 height 13
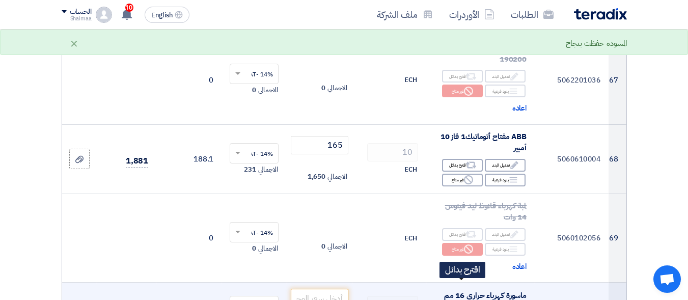
scroll to position [5753, 0]
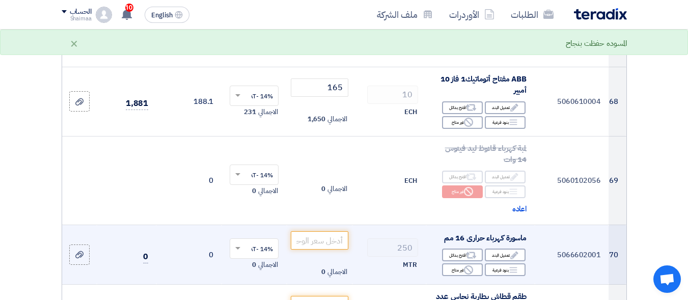
click at [456, 254] on td "ماسورة كهرباء حرارى 16 مم Edit تعديل البند Alternative اقترح بدائل Breakdown بن…" at bounding box center [480, 255] width 108 height 60
click at [464, 265] on icon "Reject" at bounding box center [468, 269] width 9 height 9
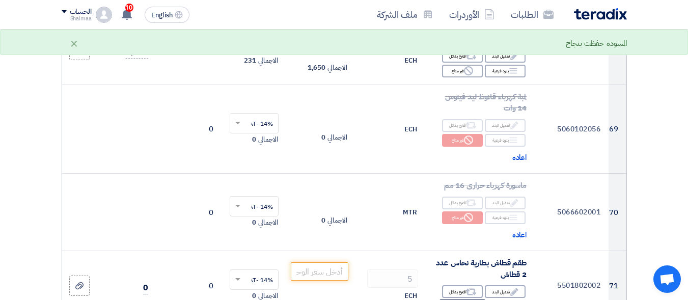
scroll to position [5855, 0]
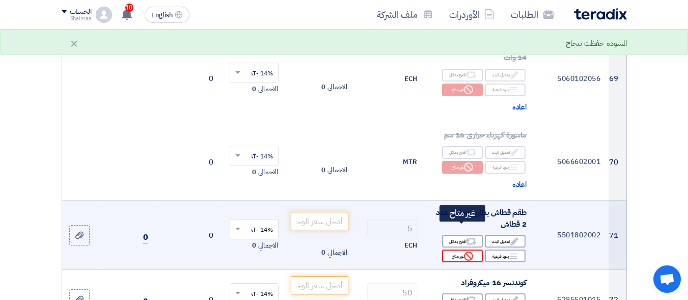
click at [464, 252] on icon "Reject" at bounding box center [468, 256] width 9 height 9
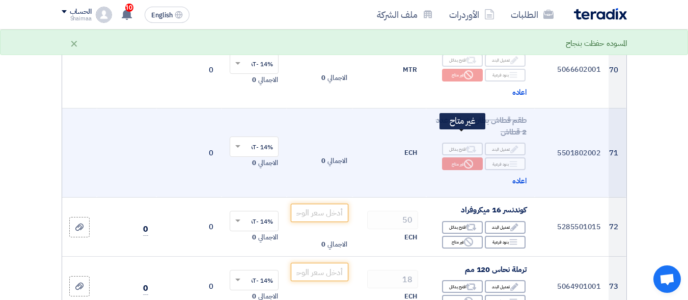
scroll to position [5957, 0]
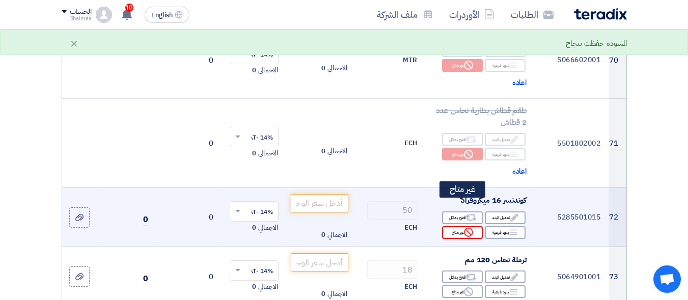
click at [466, 228] on icon "Reject" at bounding box center [468, 232] width 9 height 9
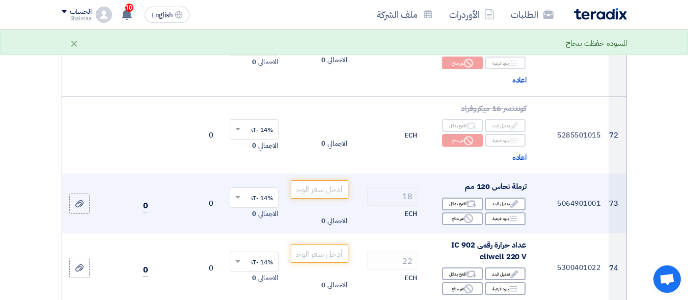
scroll to position [6059, 0]
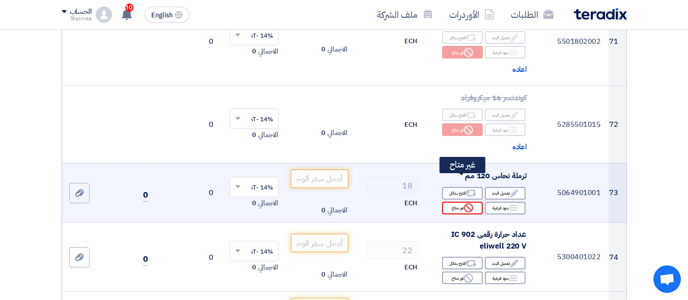
click at [468, 203] on use at bounding box center [468, 207] width 9 height 9
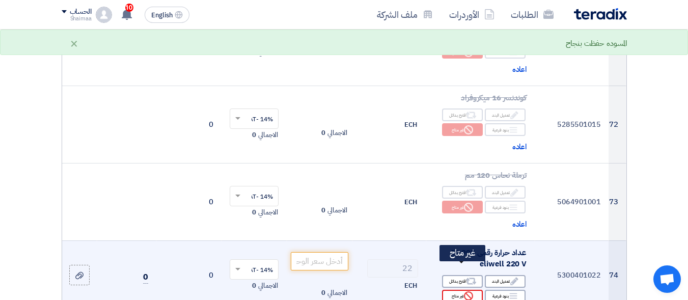
click at [461, 290] on div "Reject غير متاح" at bounding box center [462, 296] width 41 height 13
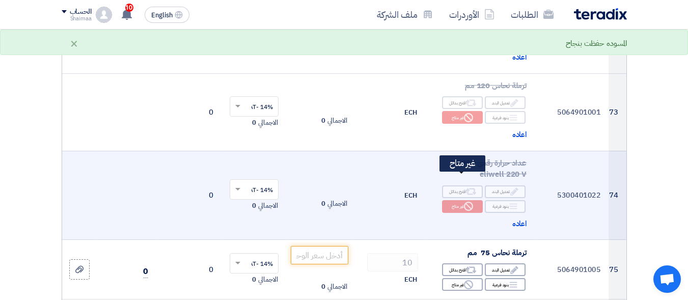
scroll to position [6160, 0]
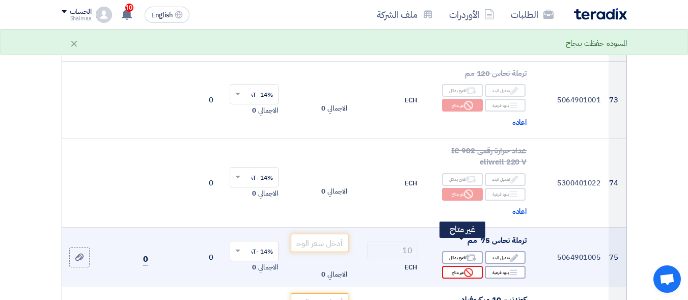
click at [446, 266] on div "Reject غير متاح" at bounding box center [462, 272] width 41 height 13
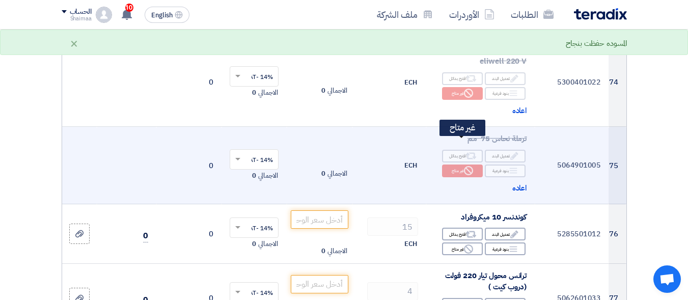
scroll to position [6262, 0]
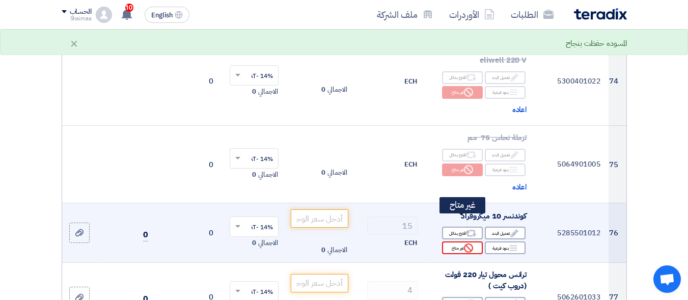
click at [452, 241] on div "Reject غير متاح" at bounding box center [462, 247] width 41 height 13
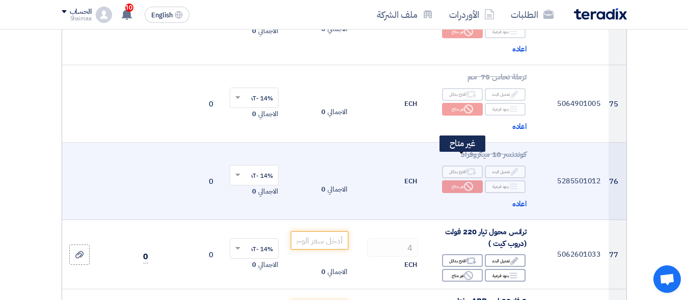
scroll to position [6415, 0]
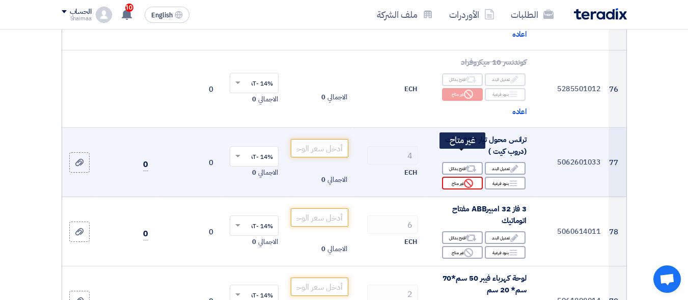
click at [457, 177] on div "Reject غير متاح" at bounding box center [462, 183] width 41 height 13
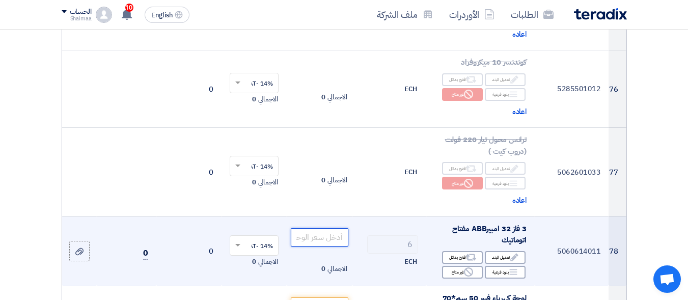
click at [343, 228] on input "number" at bounding box center [319, 237] width 57 height 18
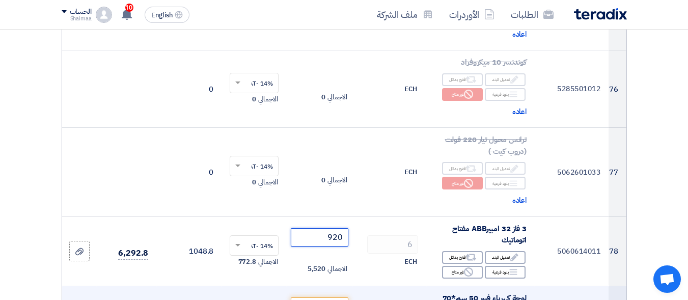
scroll to position [6466, 0]
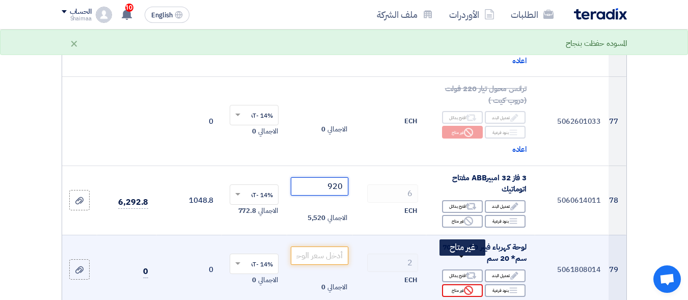
type input "920"
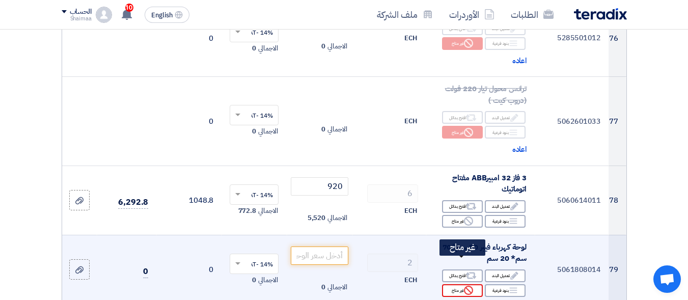
click at [446, 284] on div "Reject غير متاح" at bounding box center [462, 290] width 41 height 13
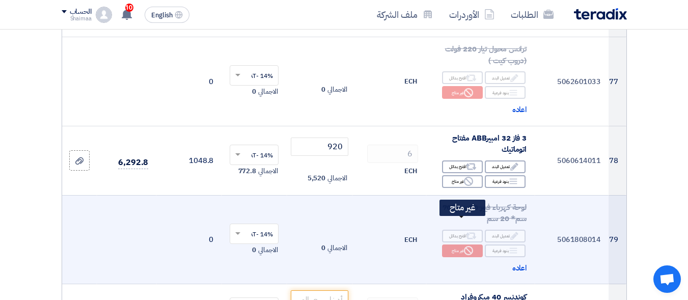
scroll to position [6568, 0]
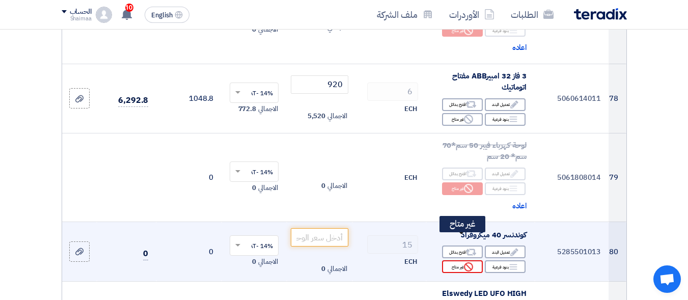
click at [454, 260] on div "Reject غير متاح" at bounding box center [462, 266] width 41 height 13
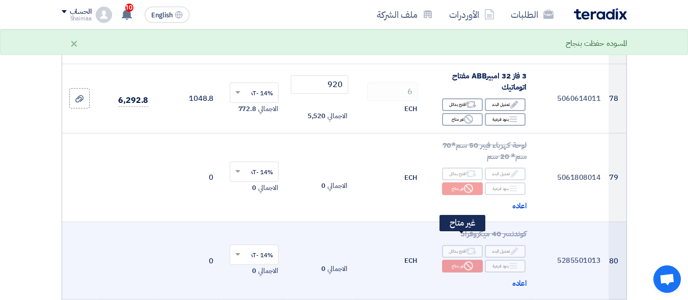
scroll to position [6670, 0]
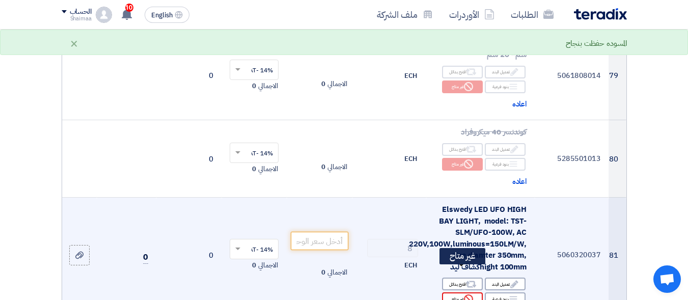
click at [457, 292] on div "Reject غير متاح" at bounding box center [462, 298] width 41 height 13
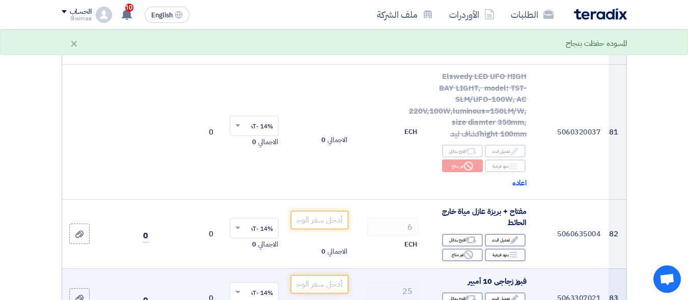
scroll to position [6822, 0]
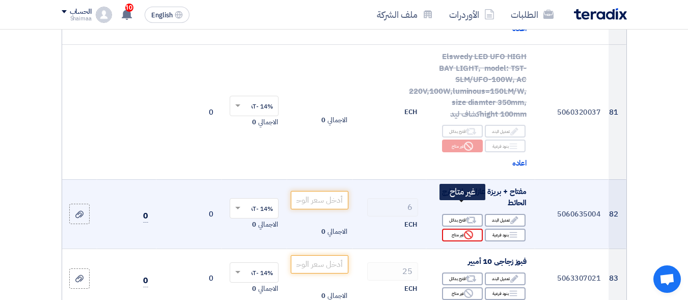
click at [450, 229] on div "Reject غير متاح" at bounding box center [462, 235] width 41 height 13
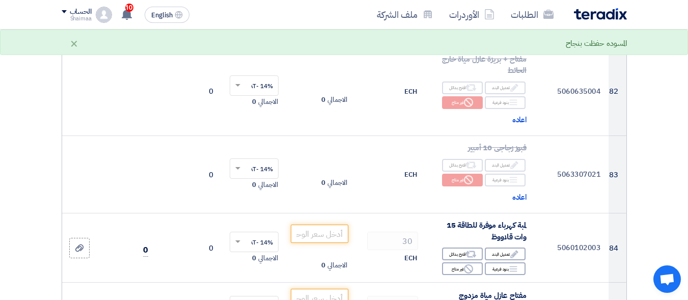
scroll to position [7026, 0]
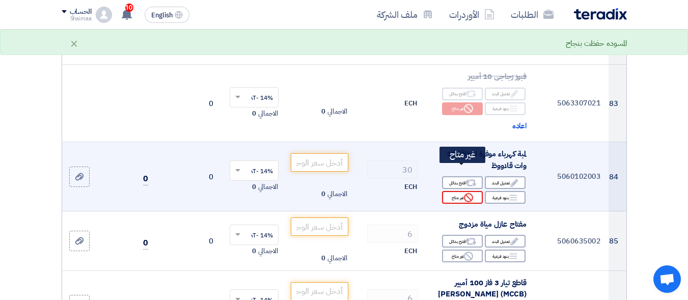
click at [462, 191] on div "Reject غير متاح" at bounding box center [462, 197] width 41 height 13
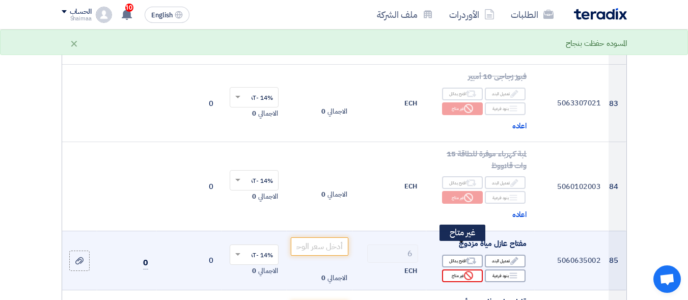
click at [461, 269] on div "Reject غير متاح" at bounding box center [462, 275] width 41 height 13
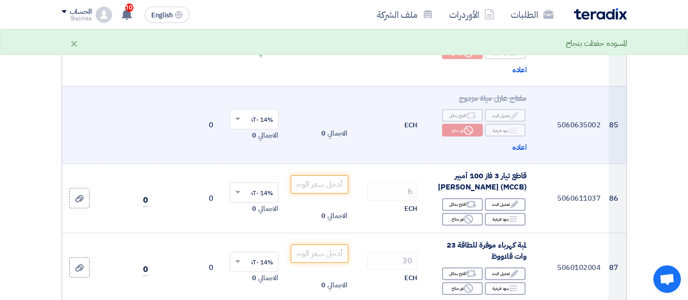
scroll to position [7179, 0]
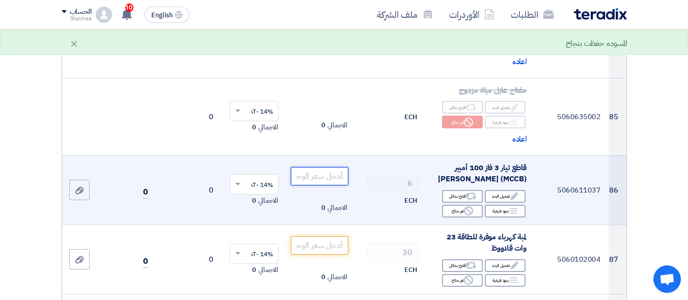
click at [321, 167] on input "number" at bounding box center [319, 176] width 57 height 18
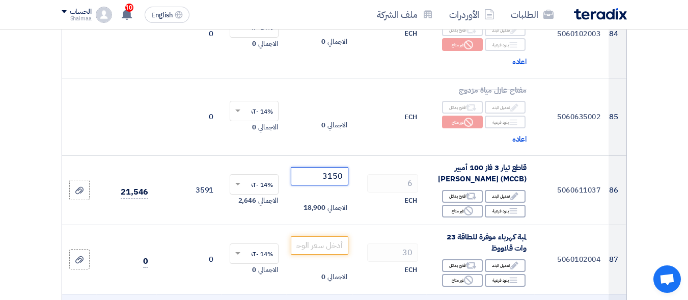
scroll to position [7281, 0]
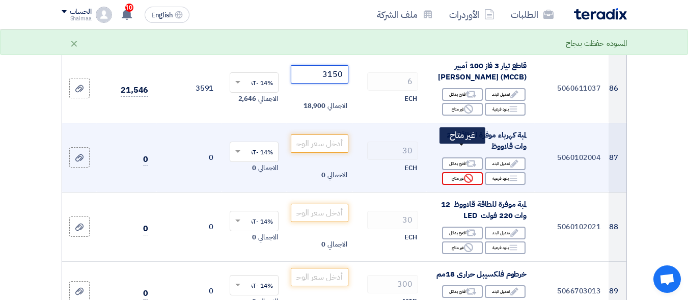
type input "3150"
click at [458, 172] on div "Reject غير متاح" at bounding box center [462, 178] width 41 height 13
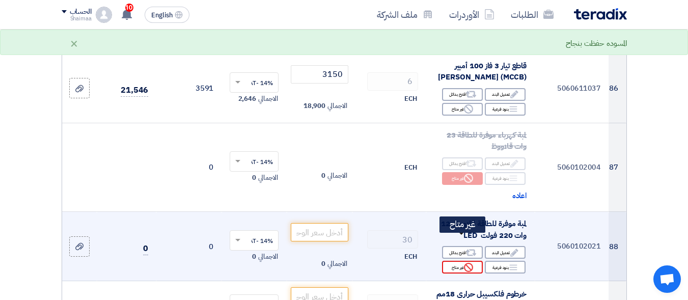
click at [461, 261] on div "Reject غير متاح" at bounding box center [462, 267] width 41 height 13
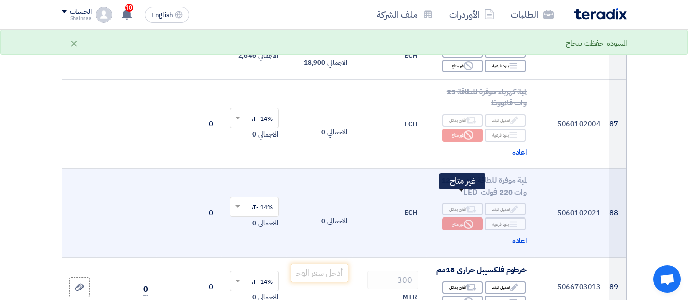
scroll to position [7382, 0]
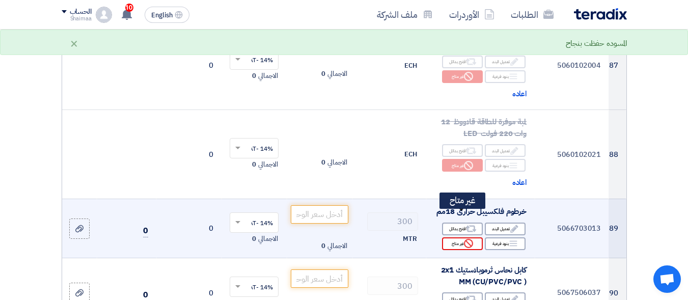
click at [463, 237] on div "Reject غير متاح" at bounding box center [462, 243] width 41 height 13
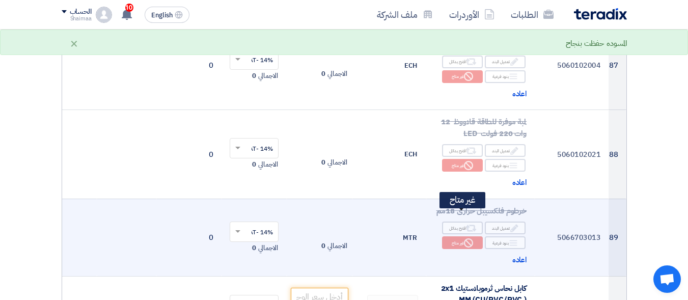
scroll to position [7484, 0]
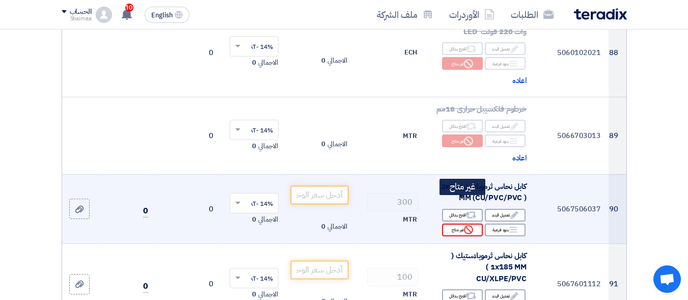
click at [466, 225] on icon "Reject" at bounding box center [468, 229] width 9 height 9
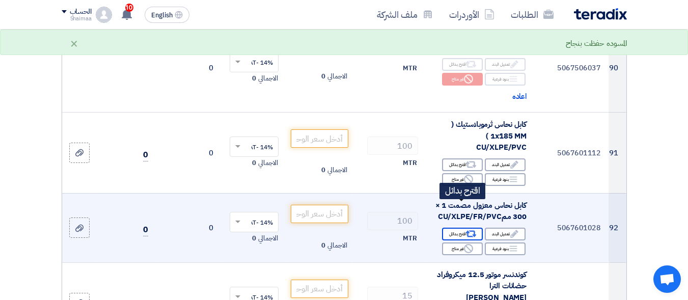
scroll to position [7637, 0]
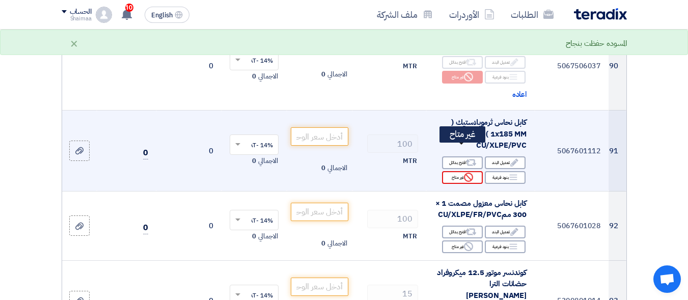
click at [464, 173] on icon "Reject" at bounding box center [468, 177] width 9 height 9
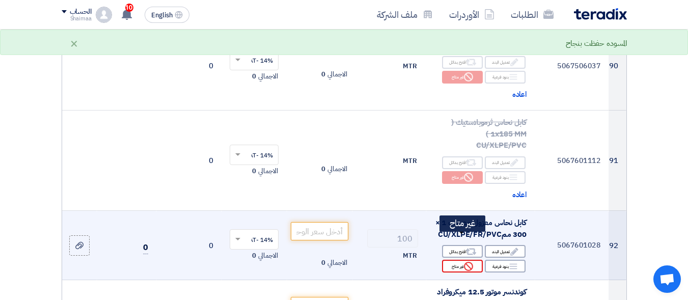
click at [460, 260] on div "Reject غير متاح" at bounding box center [462, 266] width 41 height 13
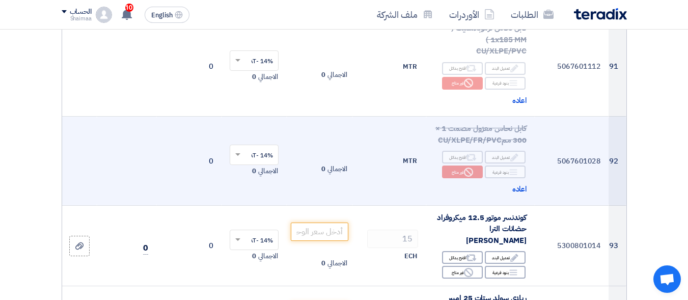
scroll to position [7790, 0]
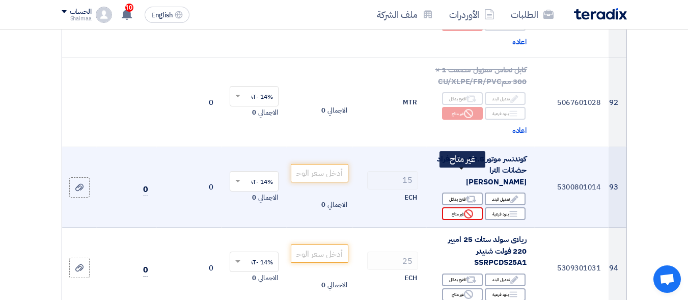
click at [464, 209] on icon "Reject" at bounding box center [468, 213] width 9 height 9
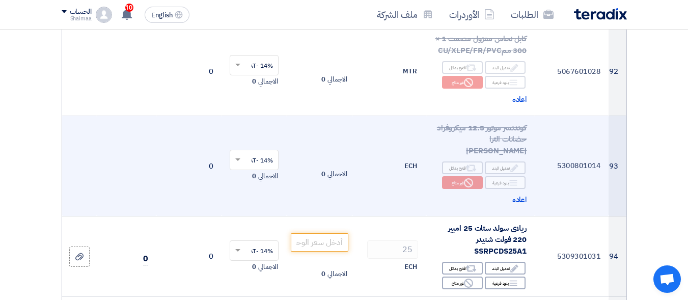
scroll to position [7942, 0]
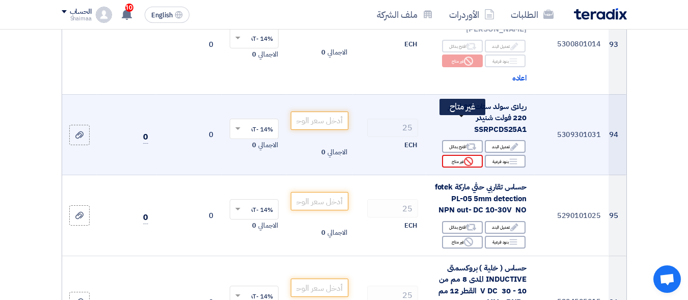
click at [465, 157] on use at bounding box center [468, 161] width 9 height 9
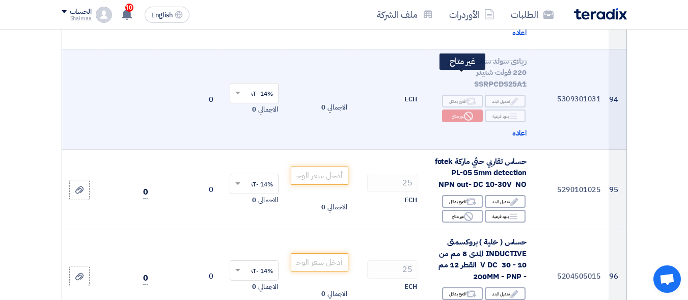
scroll to position [8044, 0]
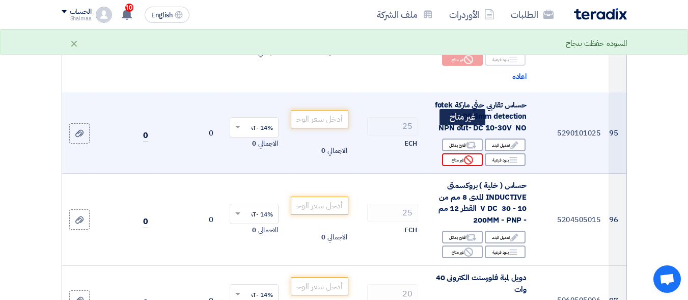
click at [462, 153] on div "Reject غير متاح" at bounding box center [462, 159] width 41 height 13
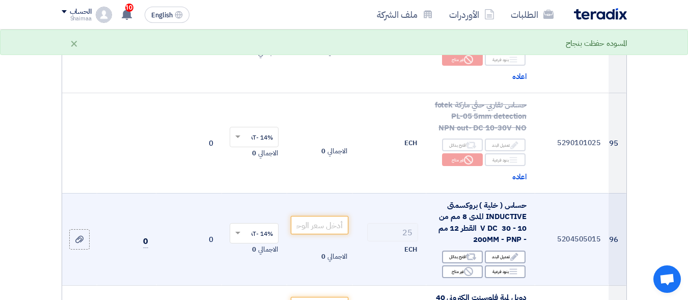
scroll to position [8095, 0]
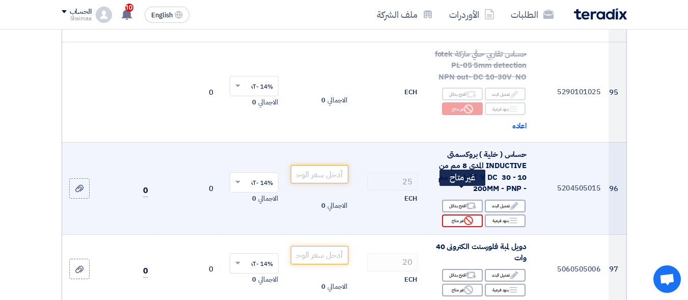
click at [459, 214] on div "Reject غير متاح" at bounding box center [462, 220] width 41 height 13
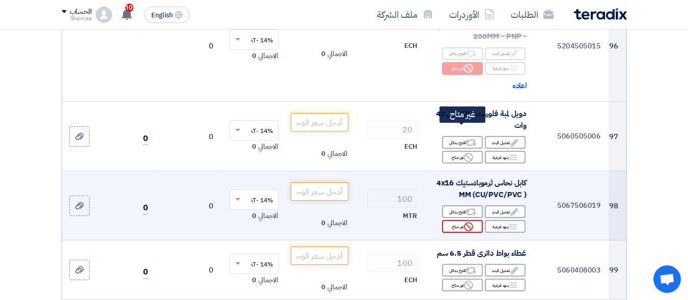
scroll to position [8248, 0]
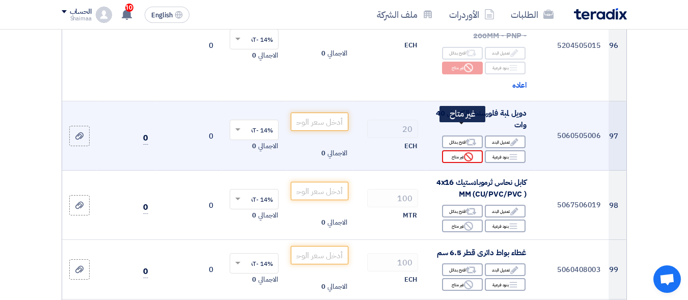
click at [457, 150] on div "Reject غير متاح" at bounding box center [462, 156] width 41 height 13
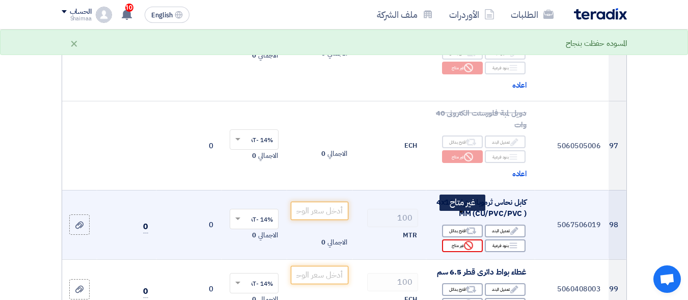
click at [455, 239] on div "Reject غير متاح" at bounding box center [462, 245] width 41 height 13
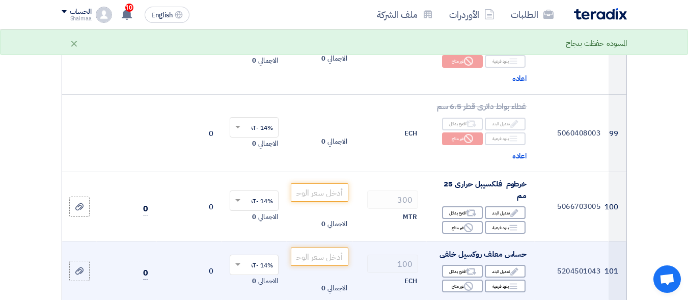
scroll to position [8452, 0]
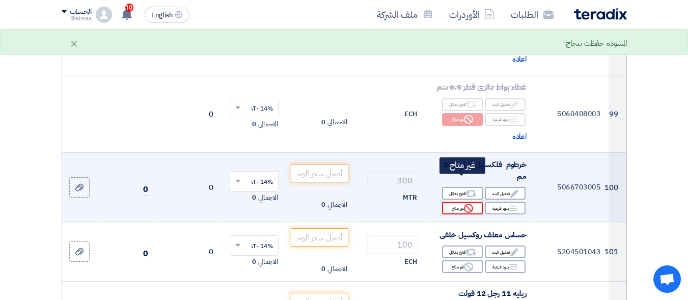
click at [459, 202] on div "Reject غير متاح" at bounding box center [462, 208] width 41 height 13
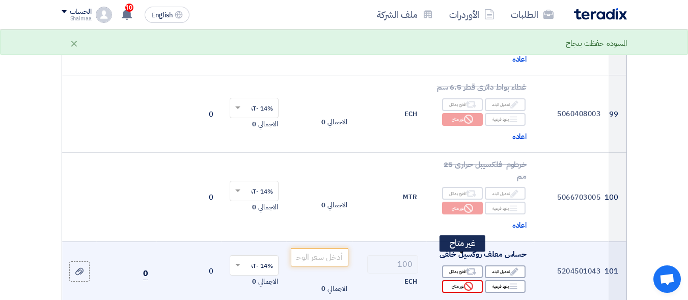
click at [460, 280] on div "Reject غير متاح" at bounding box center [462, 286] width 41 height 13
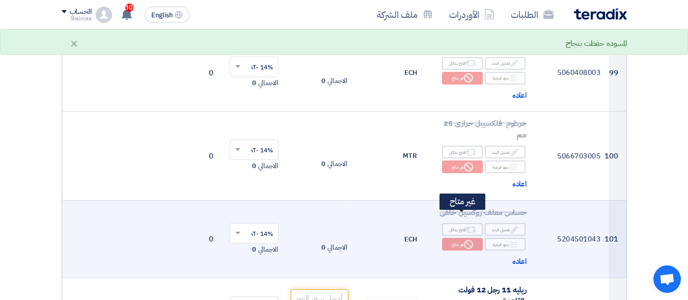
scroll to position [8553, 0]
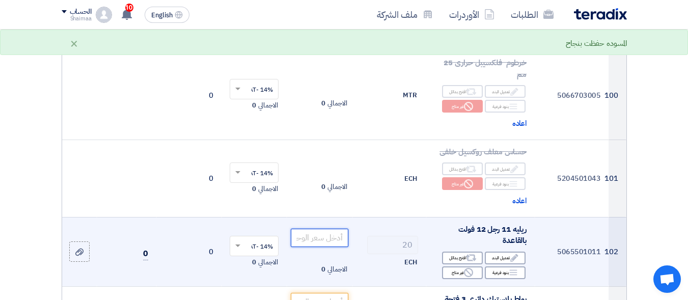
click at [312, 229] on input "number" at bounding box center [319, 238] width 57 height 18
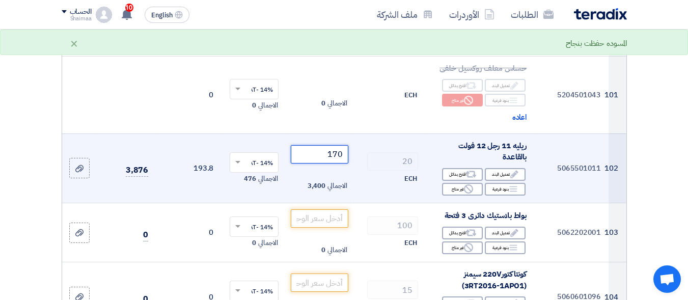
scroll to position [8655, 0]
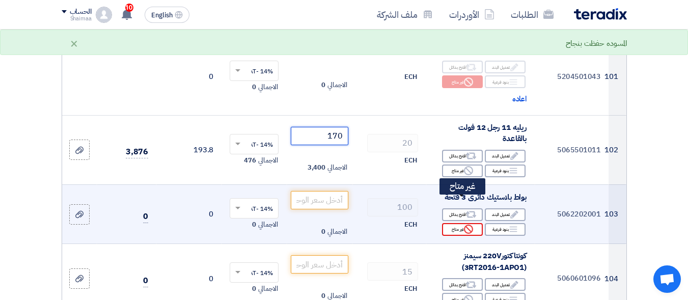
type input "170"
click at [456, 223] on div "Reject غير متاح" at bounding box center [462, 229] width 41 height 13
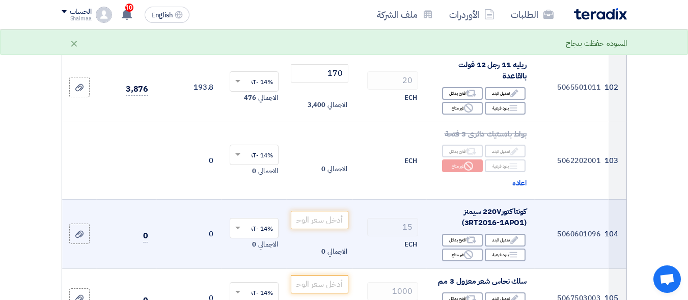
scroll to position [8757, 0]
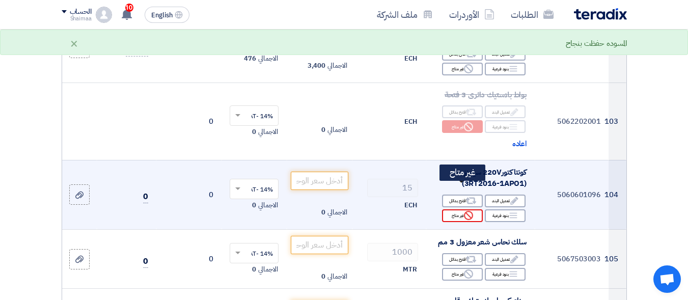
click at [458, 209] on div "Reject غير متاح" at bounding box center [462, 215] width 41 height 13
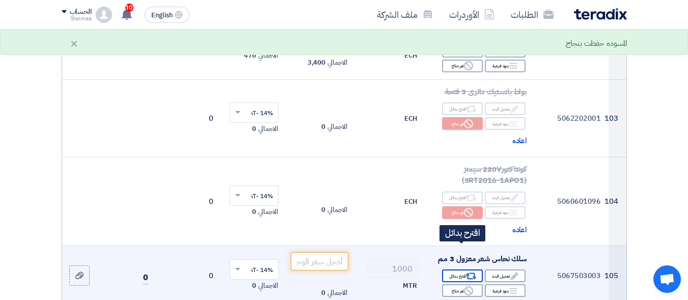
scroll to position [8859, 0]
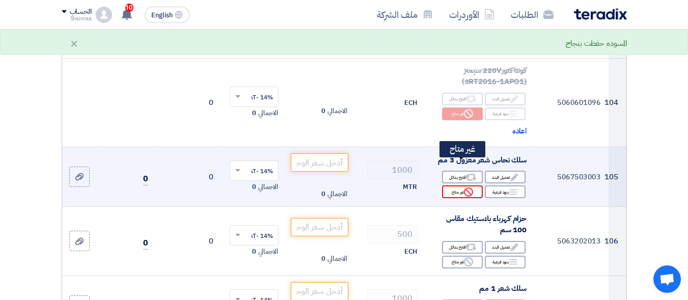
click at [460, 185] on div "Reject غير متاح" at bounding box center [462, 191] width 41 height 13
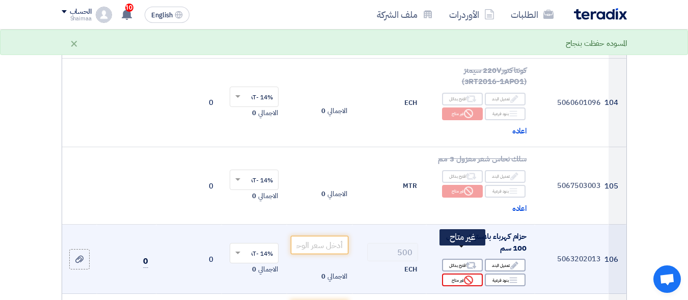
click at [457, 273] on div "Reject غير متاح" at bounding box center [462, 279] width 41 height 13
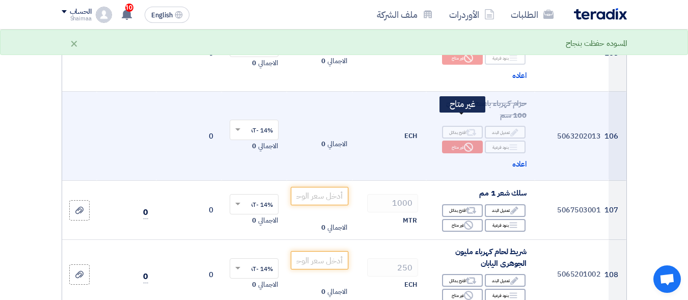
scroll to position [9012, 0]
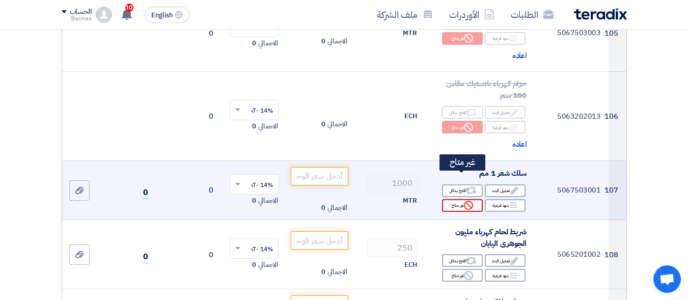
click at [461, 199] on div "Reject غير متاح" at bounding box center [462, 205] width 41 height 13
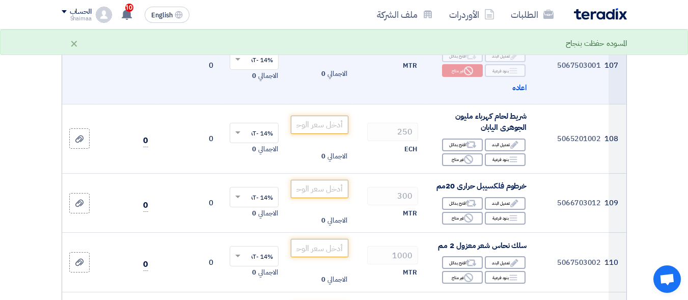
scroll to position [9164, 0]
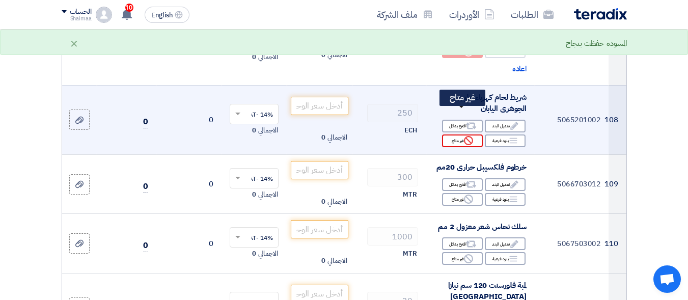
click at [461, 134] on div "Reject غير متاح" at bounding box center [462, 140] width 41 height 13
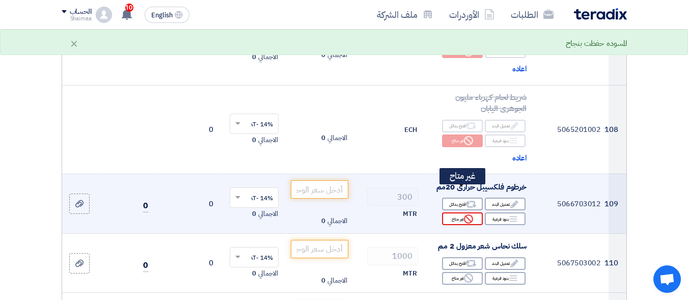
click at [457, 212] on div "Reject غير متاح" at bounding box center [462, 218] width 41 height 13
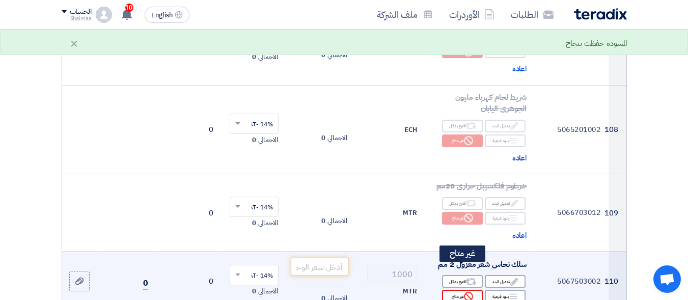
click at [461, 290] on div "Reject غير متاح" at bounding box center [462, 296] width 41 height 13
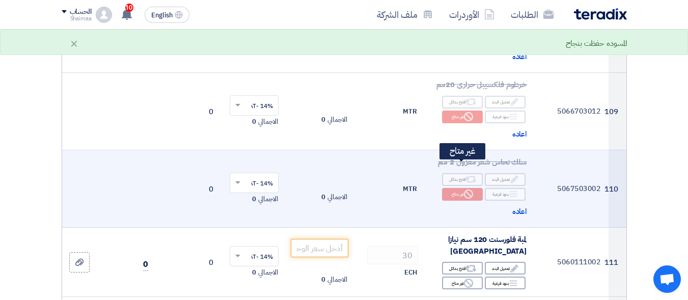
scroll to position [9266, 0]
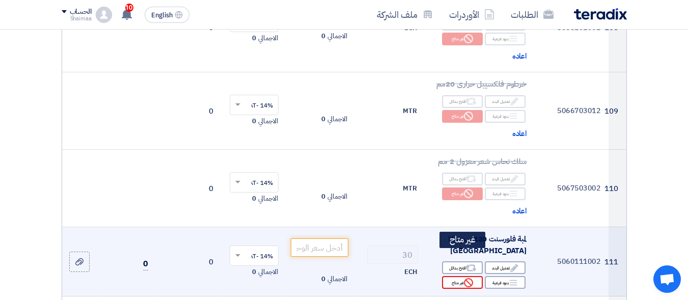
click at [460, 276] on div "Reject غير متاح" at bounding box center [462, 282] width 41 height 13
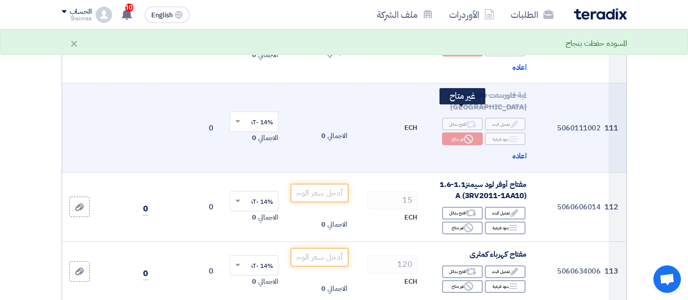
scroll to position [9419, 0]
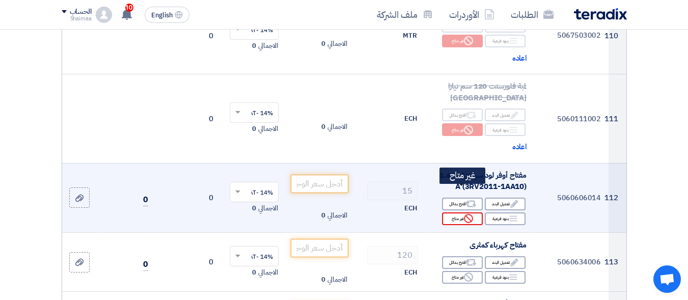
click at [463, 212] on div "Reject غير متاح" at bounding box center [462, 218] width 41 height 13
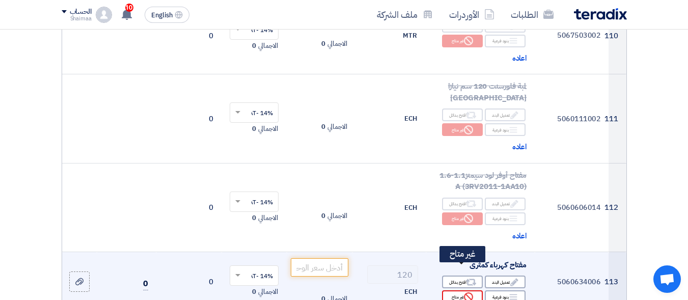
click at [461, 290] on div "Reject غير متاح" at bounding box center [462, 296] width 41 height 13
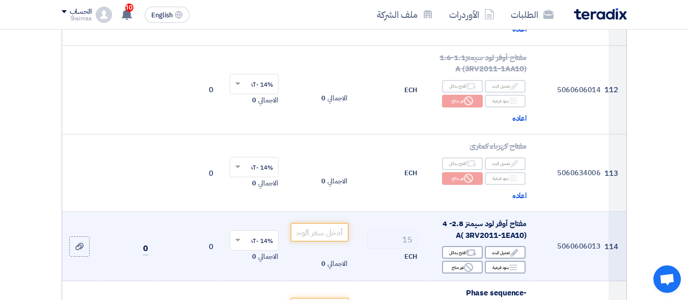
scroll to position [9572, 0]
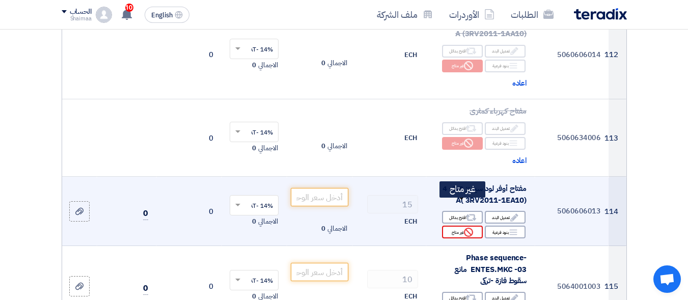
click at [469, 228] on icon "Reject" at bounding box center [468, 232] width 9 height 9
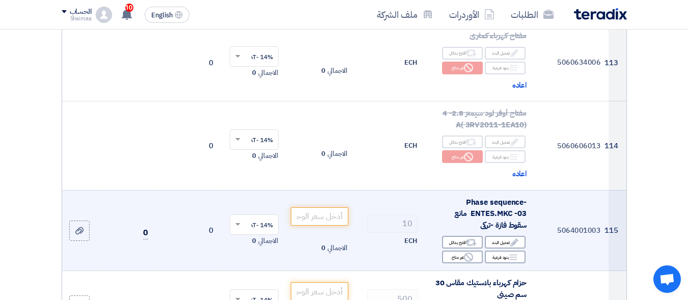
scroll to position [9673, 0]
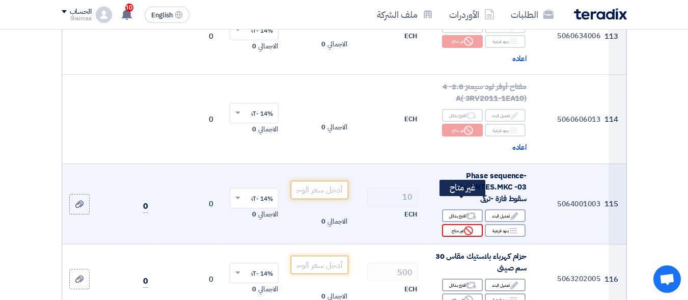
click at [447, 224] on div "Reject غير متاح" at bounding box center [462, 230] width 41 height 13
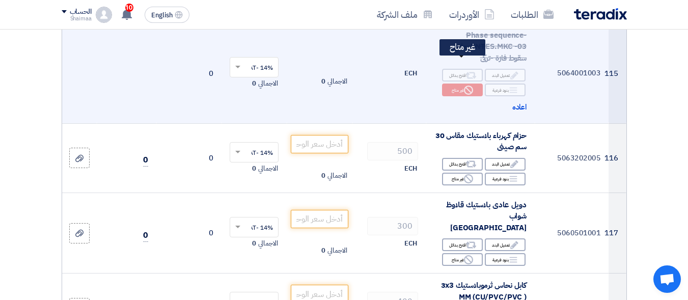
scroll to position [9826, 0]
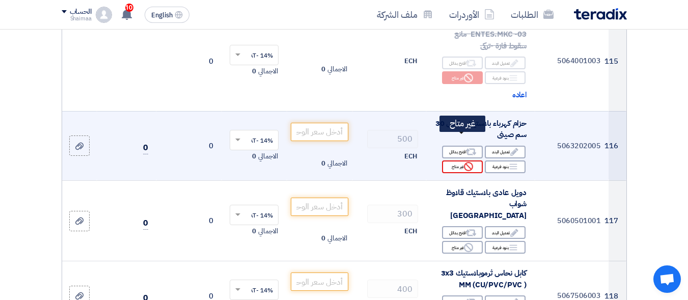
click at [448, 160] on div "Reject غير متاح" at bounding box center [462, 166] width 41 height 13
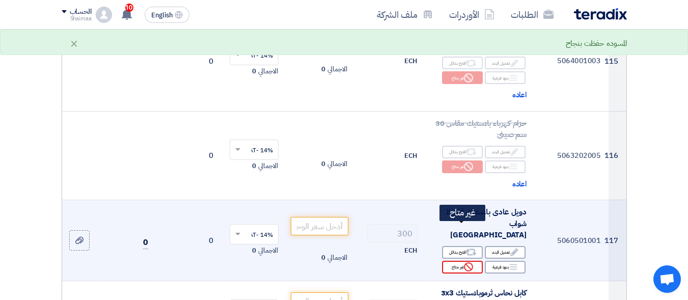
click at [447, 261] on div "Reject غير متاح" at bounding box center [462, 267] width 41 height 13
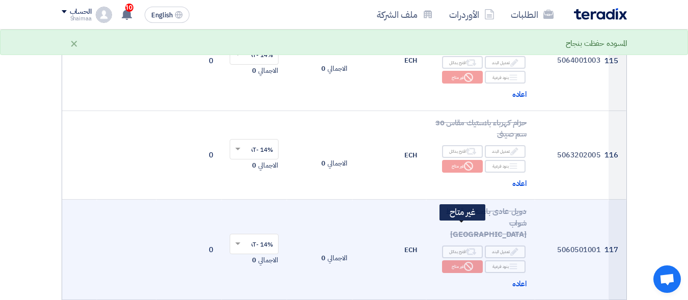
scroll to position [9877, 0]
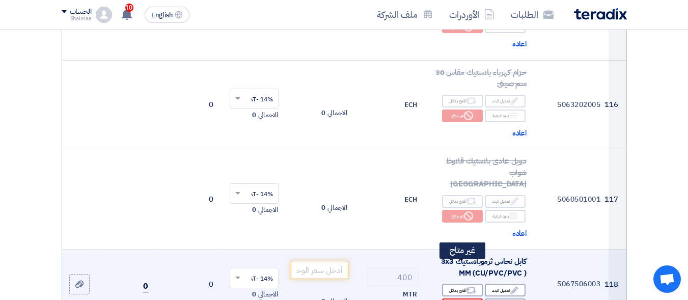
click at [451, 298] on div "Reject غير متاح" at bounding box center [462, 304] width 41 height 13
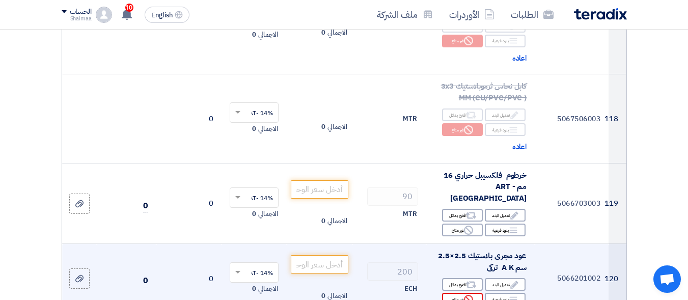
scroll to position [10081, 0]
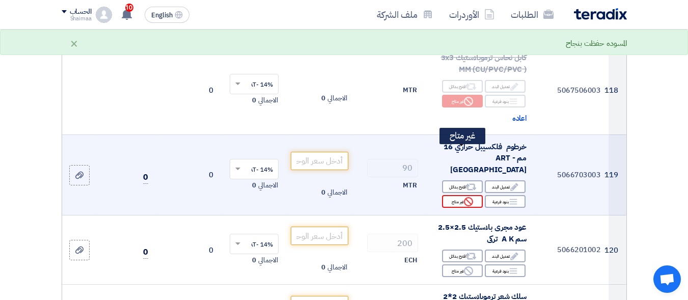
click at [460, 195] on div "Reject غير متاح" at bounding box center [462, 201] width 41 height 13
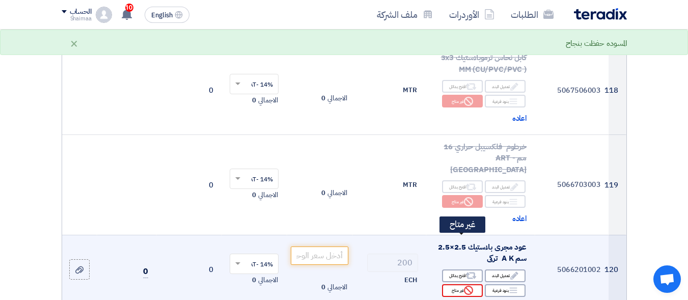
click at [455, 284] on div "Reject غير متاح" at bounding box center [462, 290] width 41 height 13
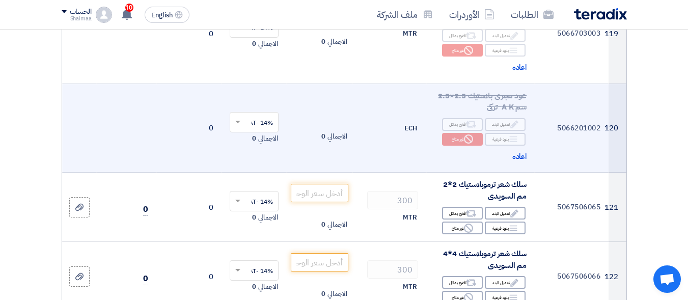
scroll to position [10234, 0]
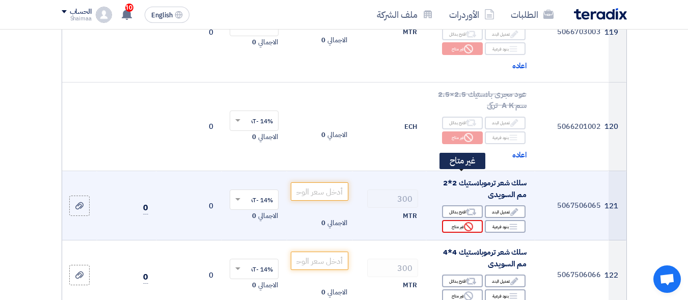
click at [461, 220] on div "Reject غير متاح" at bounding box center [462, 226] width 41 height 13
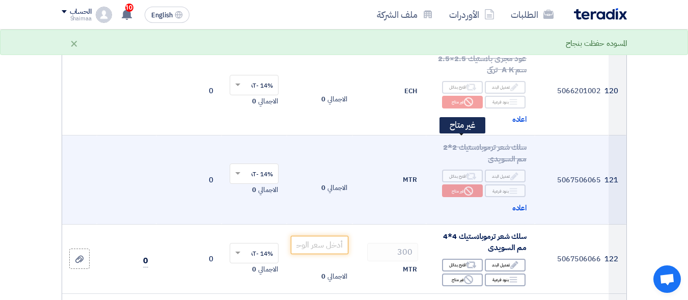
scroll to position [10284, 0]
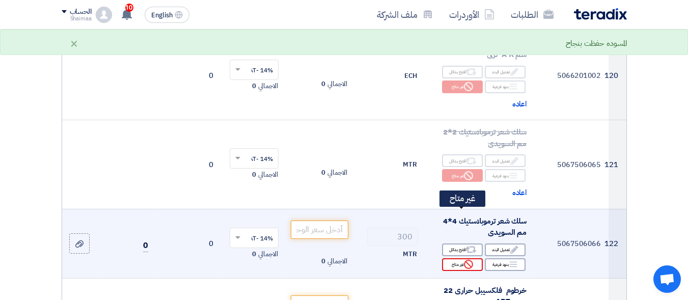
click at [454, 258] on div "Reject غير متاح" at bounding box center [462, 264] width 41 height 13
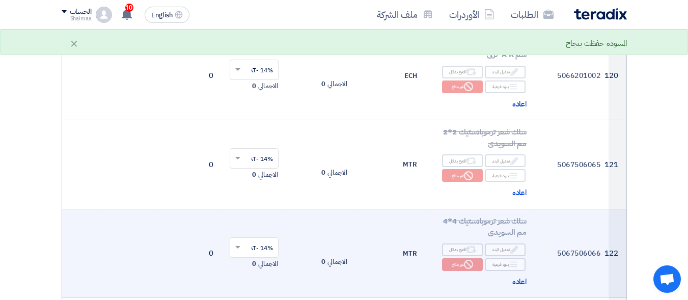
scroll to position [10386, 0]
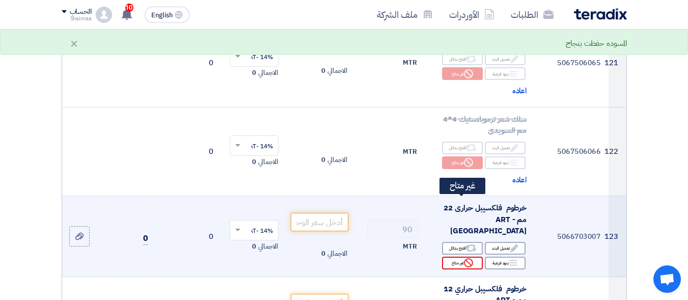
click at [453, 257] on div "Reject غير متاح" at bounding box center [462, 263] width 41 height 13
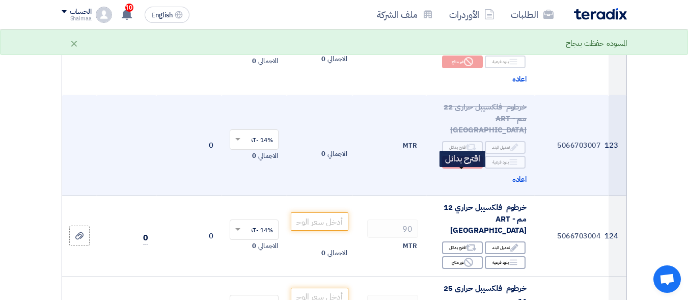
scroll to position [10488, 0]
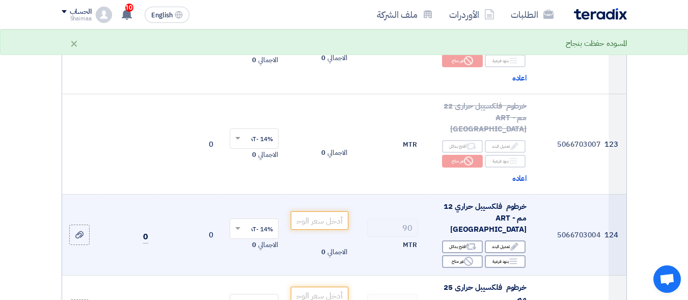
click at [454, 239] on div "Edit تعديل البند Alternative اقترح بدائل Breakdown بنود فرعية Reject" at bounding box center [480, 254] width 92 height 30
click at [454, 255] on div "Reject غير متاح" at bounding box center [462, 261] width 41 height 13
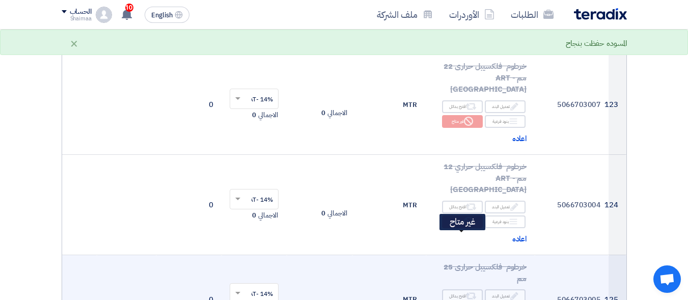
scroll to position [10692, 0]
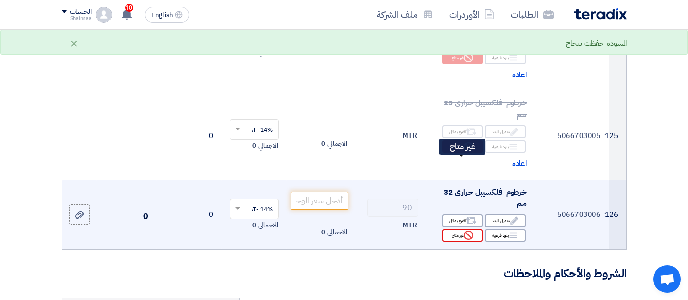
click at [463, 229] on div "Reject غير متاح" at bounding box center [462, 235] width 41 height 13
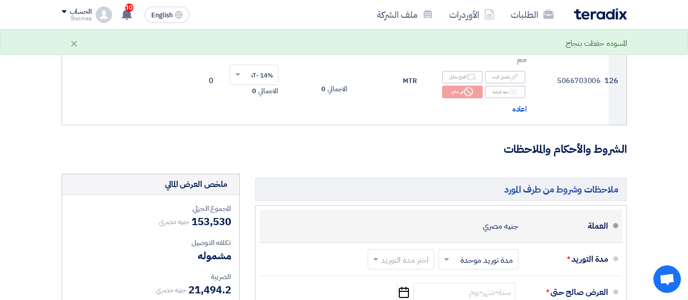
scroll to position [10895, 0]
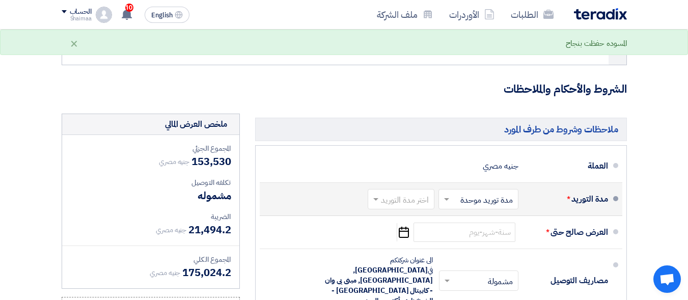
click at [460, 192] on input "text" at bounding box center [476, 199] width 75 height 15
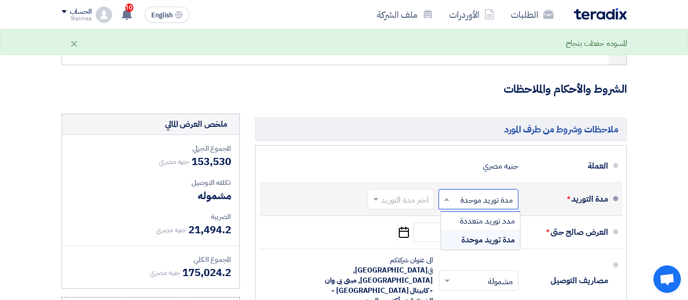
click at [460, 192] on input "text" at bounding box center [476, 199] width 75 height 15
click at [401, 192] on input "text" at bounding box center [399, 199] width 62 height 15
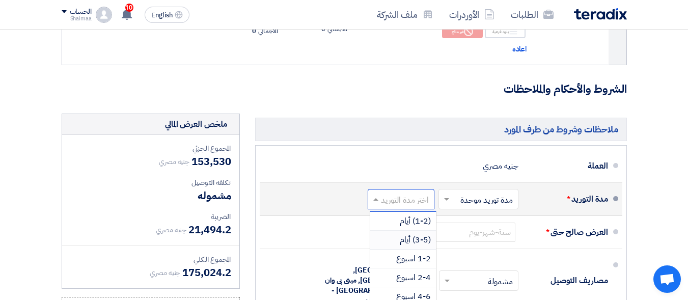
click at [414, 234] on span "(3-5) أيام" at bounding box center [415, 240] width 31 height 12
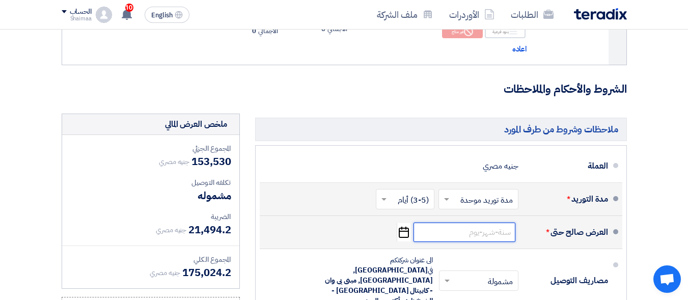
click at [437, 222] on input at bounding box center [464, 231] width 102 height 19
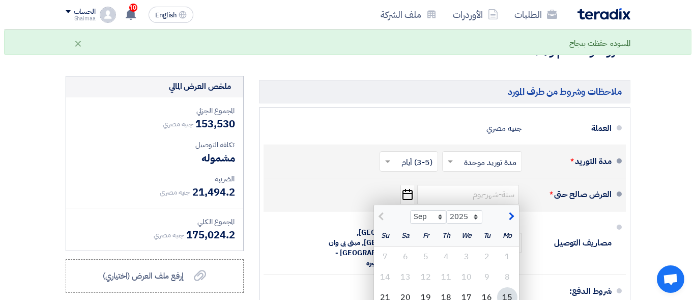
scroll to position [10997, 0]
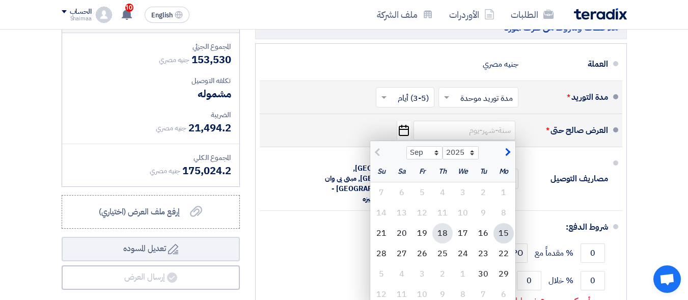
click at [440, 223] on div "18" at bounding box center [442, 233] width 20 height 20
type input "[DATE]"
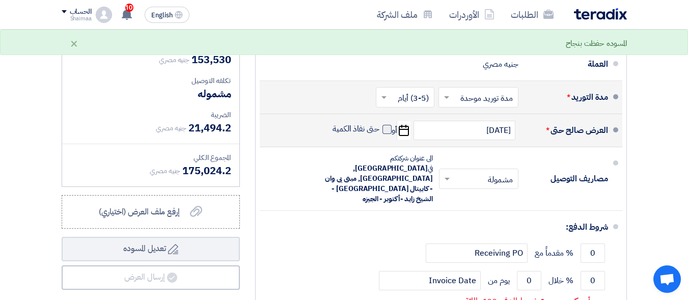
click at [385, 125] on span at bounding box center [386, 129] width 9 height 9
click at [379, 124] on input "حتى نفاذ الكمية" at bounding box center [354, 133] width 49 height 19
checkbox input "true"
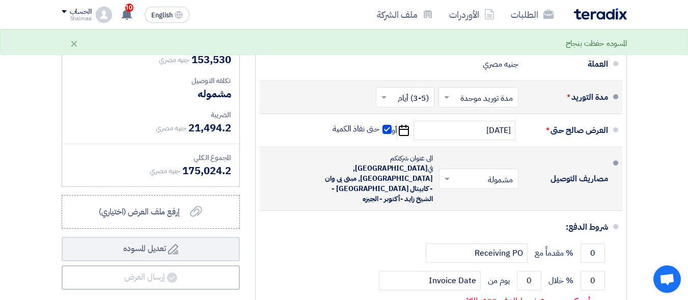
click at [475, 172] on input "text" at bounding box center [476, 179] width 74 height 15
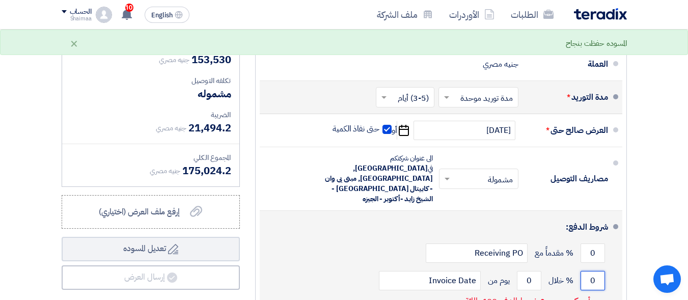
click at [592, 271] on input "0" at bounding box center [592, 280] width 24 height 19
type input "100"
click at [531, 271] on input "0" at bounding box center [529, 280] width 24 height 19
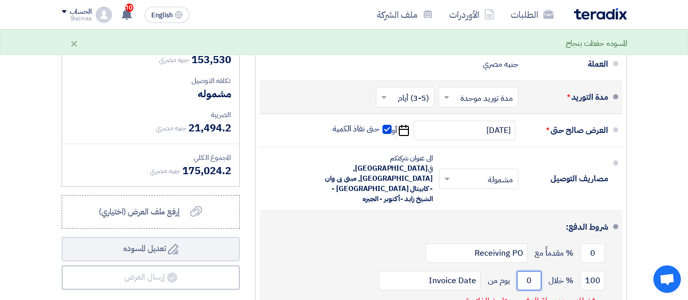
click at [531, 271] on input "0" at bounding box center [529, 280] width 24 height 19
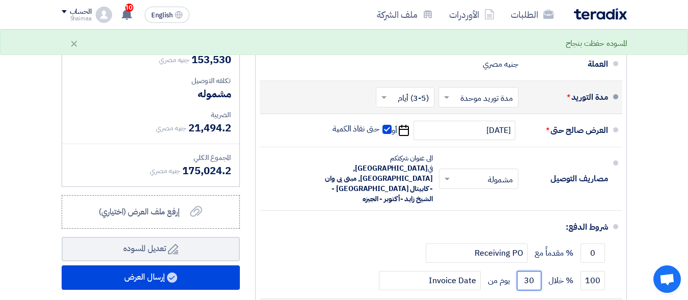
type input "30"
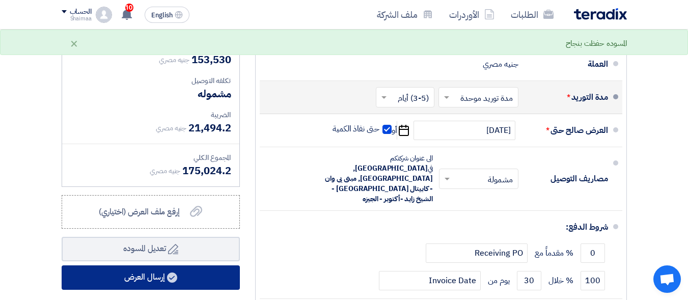
click at [169, 272] on use at bounding box center [172, 277] width 10 height 10
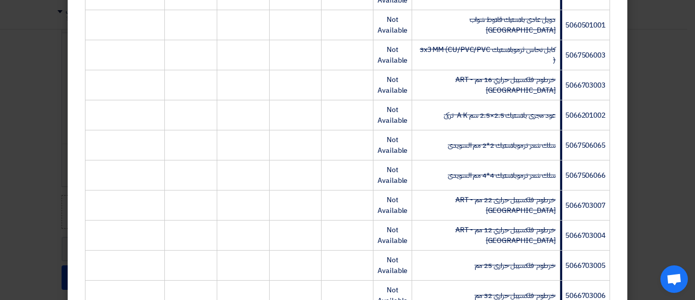
scroll to position [3941, 0]
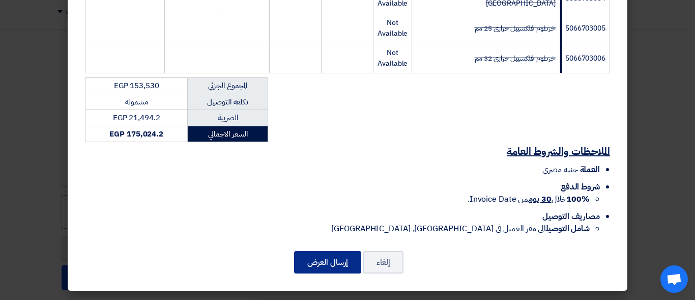
click at [339, 255] on button "إرسال العرض" at bounding box center [327, 262] width 67 height 22
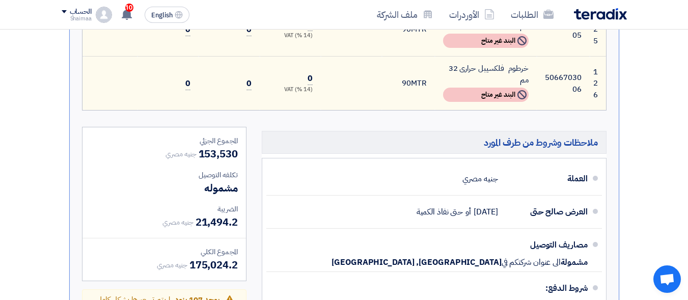
scroll to position [6962, 0]
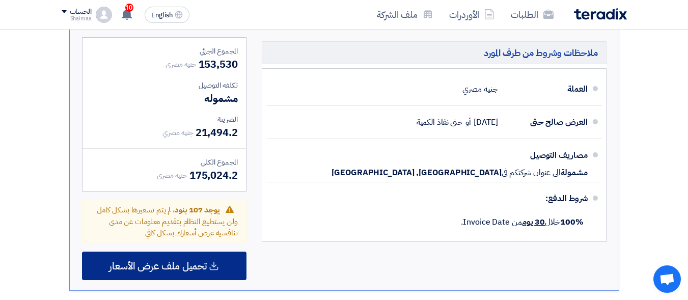
click at [182, 261] on span "تحميل ملف عرض الأسعار" at bounding box center [158, 265] width 98 height 9
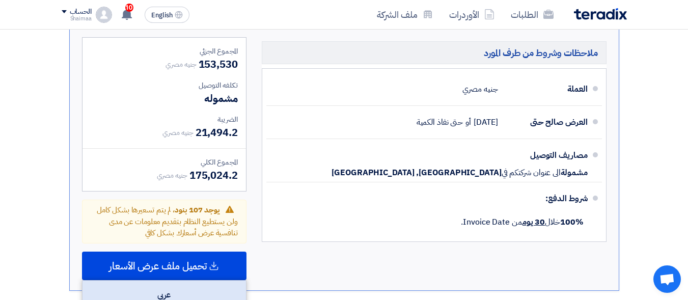
click at [182, 281] on div "عربي" at bounding box center [163, 295] width 163 height 29
click at [157, 281] on div "عربي" at bounding box center [163, 295] width 163 height 29
